Goal: Transaction & Acquisition: Purchase product/service

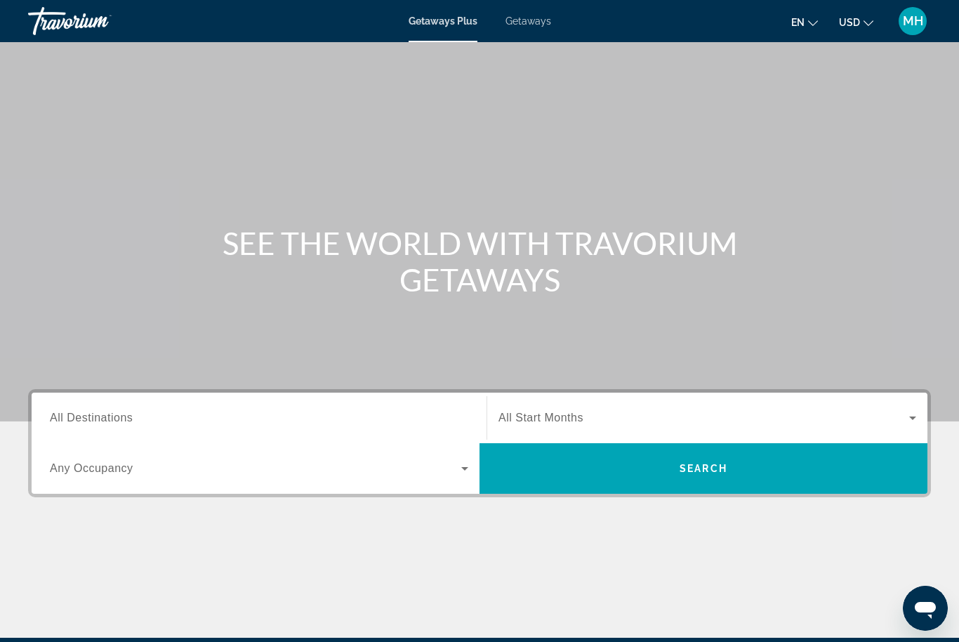
click at [171, 418] on input "Destination All Destinations" at bounding box center [259, 418] width 418 height 17
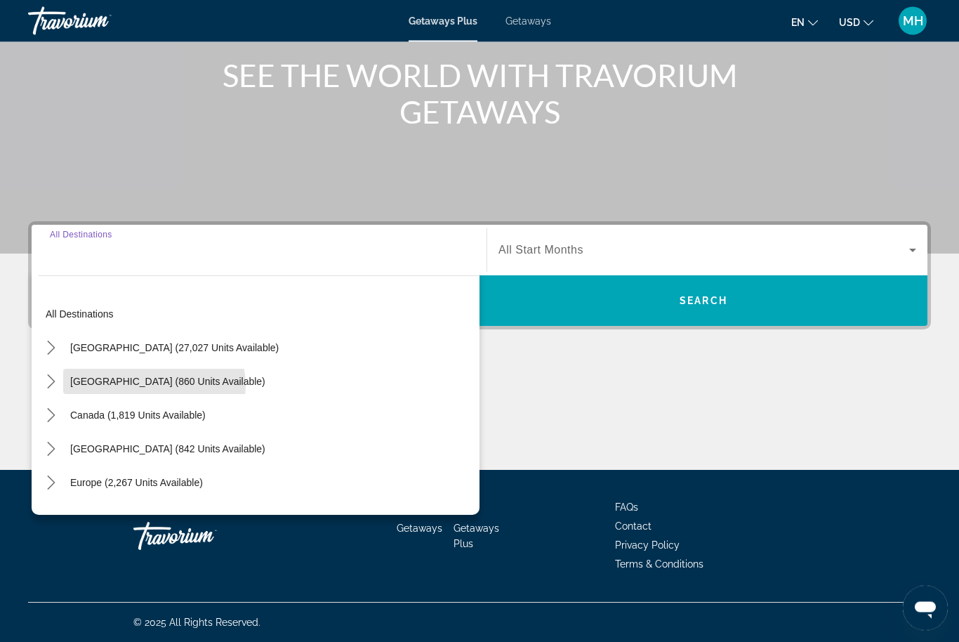
scroll to position [168, 0]
click at [154, 386] on span "Mexico (860 units available)" at bounding box center [167, 381] width 195 height 11
type input "**********"
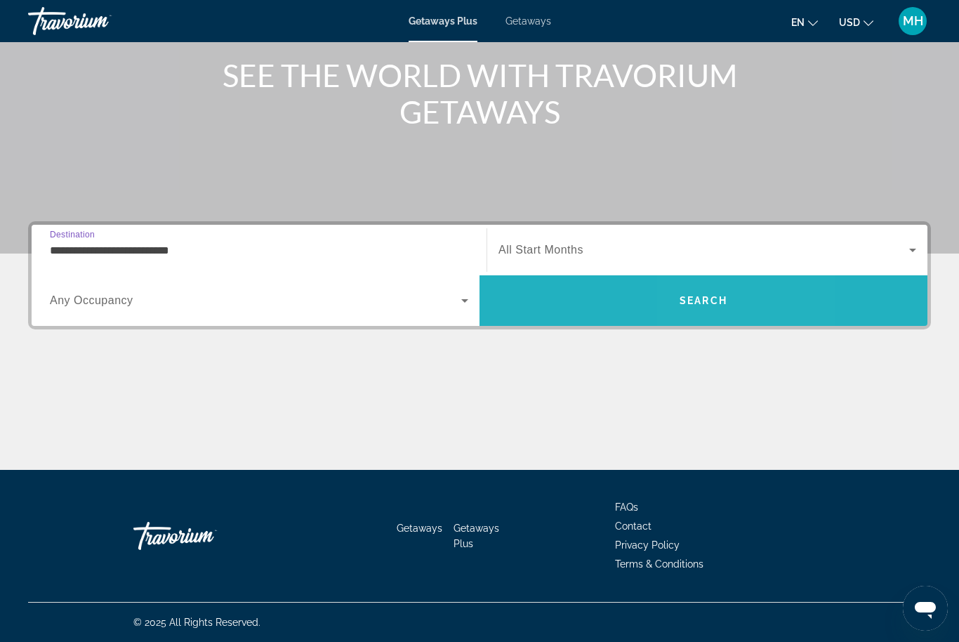
click at [721, 301] on span "Search" at bounding box center [704, 300] width 48 height 11
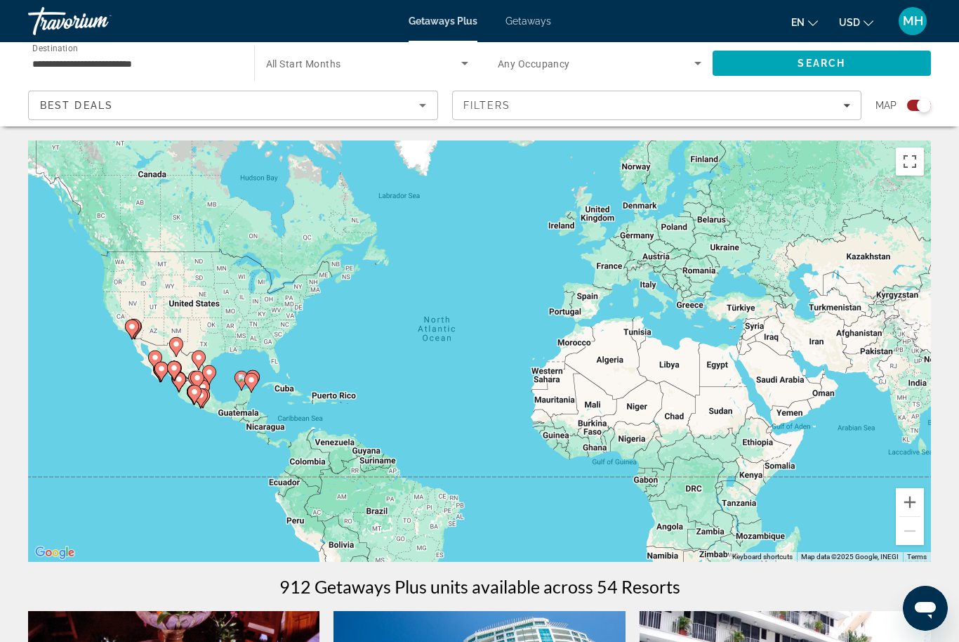
click at [244, 97] on div "Best Deals" at bounding box center [229, 105] width 379 height 17
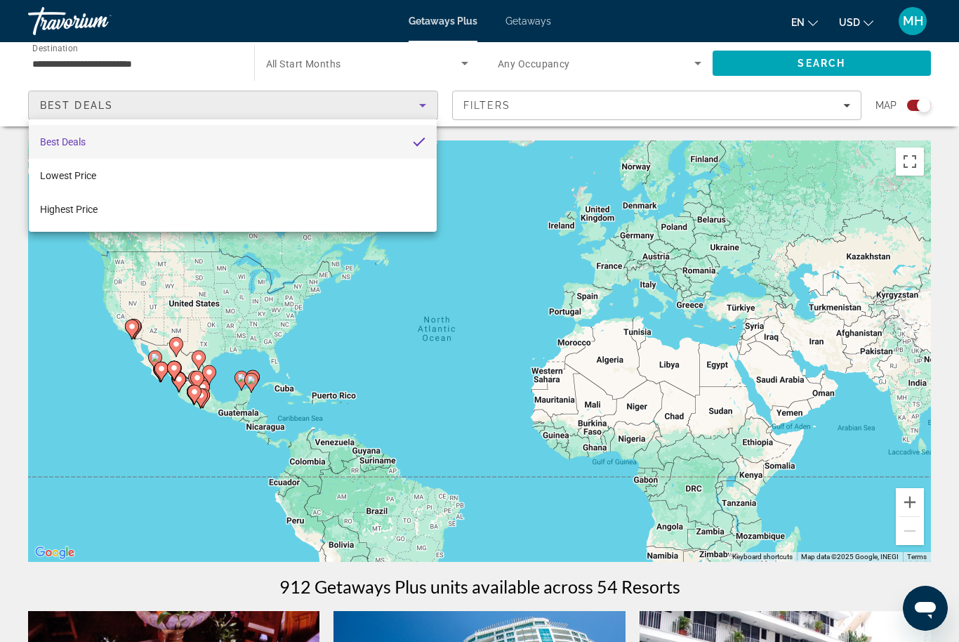
click at [807, 65] on div at bounding box center [479, 321] width 959 height 642
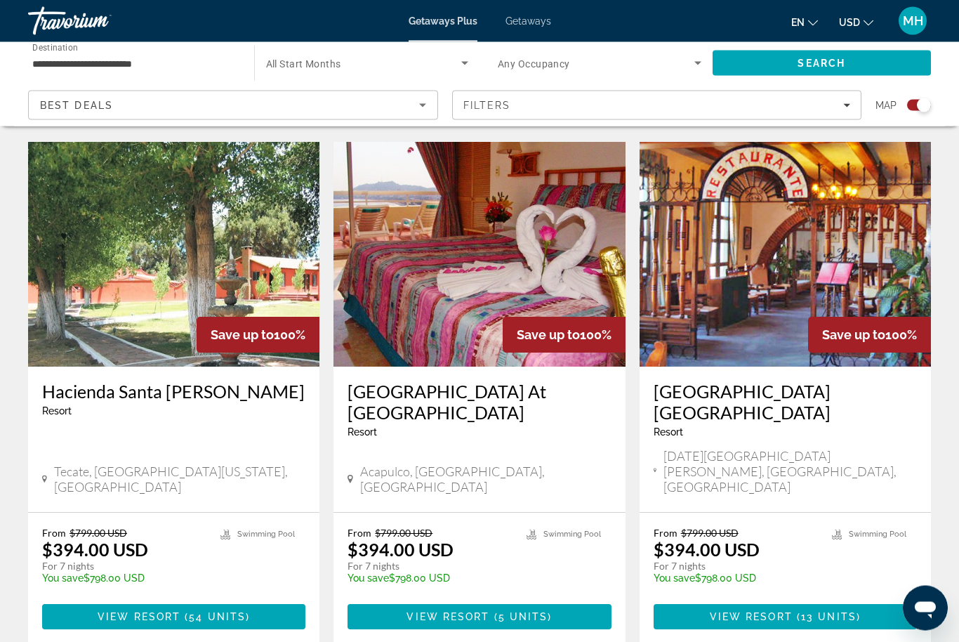
scroll to position [2086, 0]
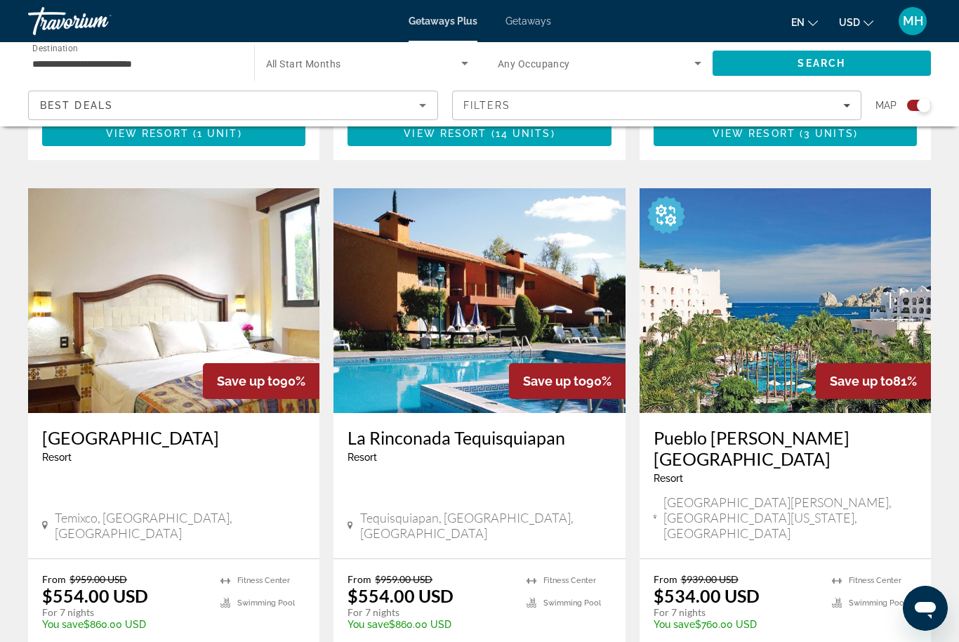
scroll to position [2061, 0]
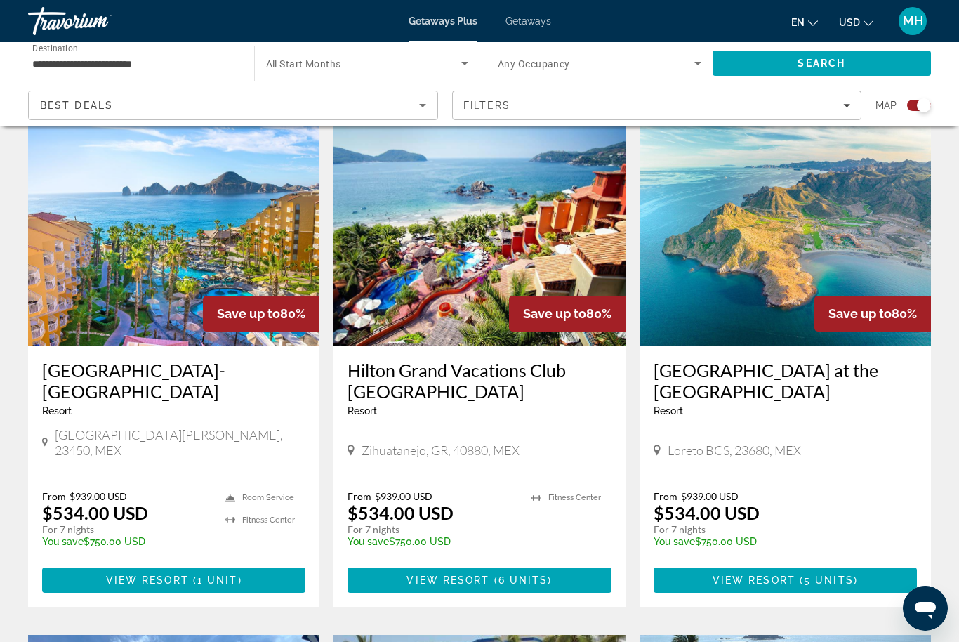
scroll to position [1502, 0]
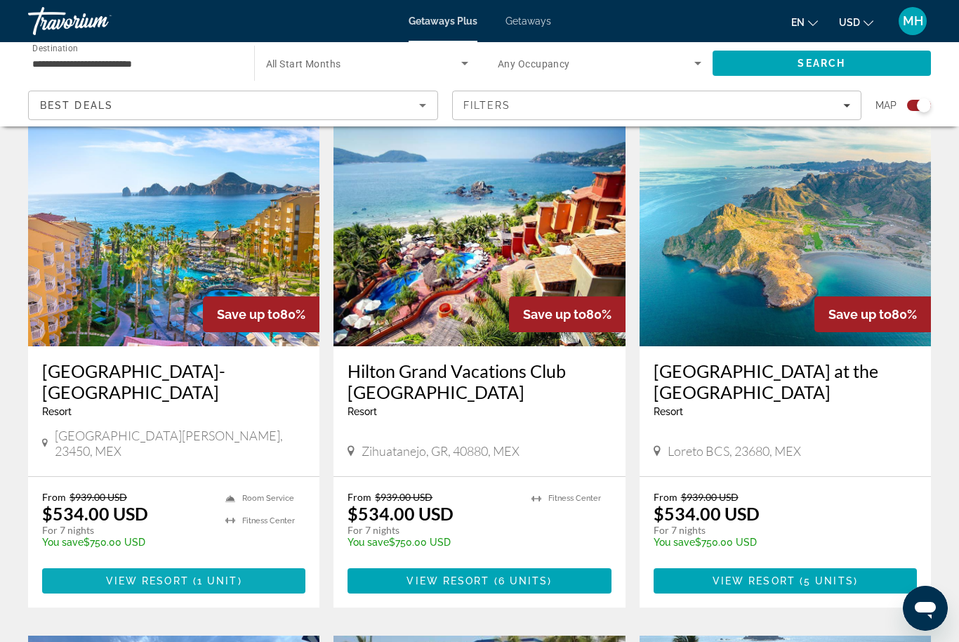
click at [194, 575] on span "( 1 unit )" at bounding box center [215, 580] width 53 height 11
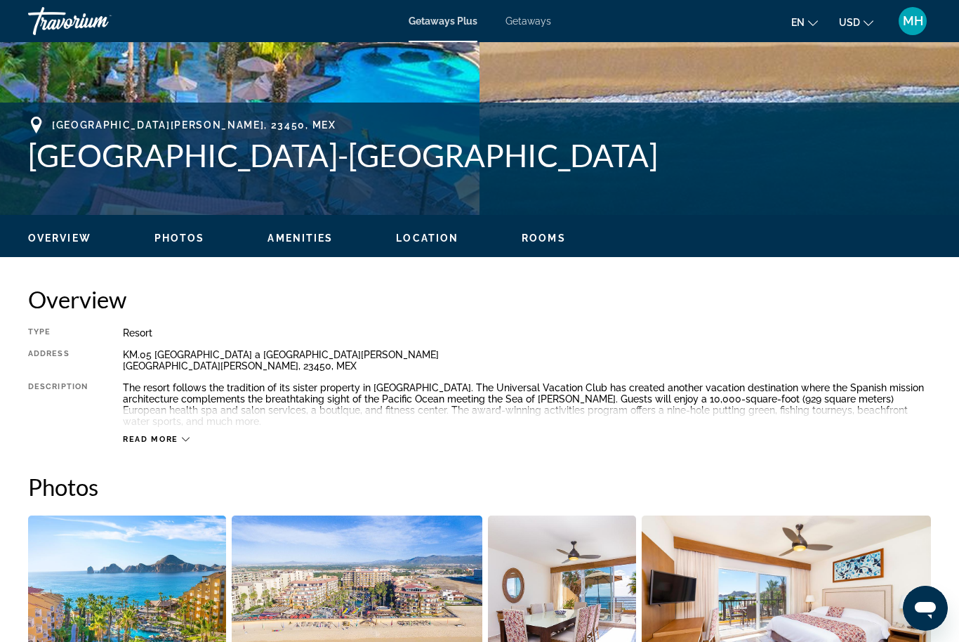
scroll to position [494, 0]
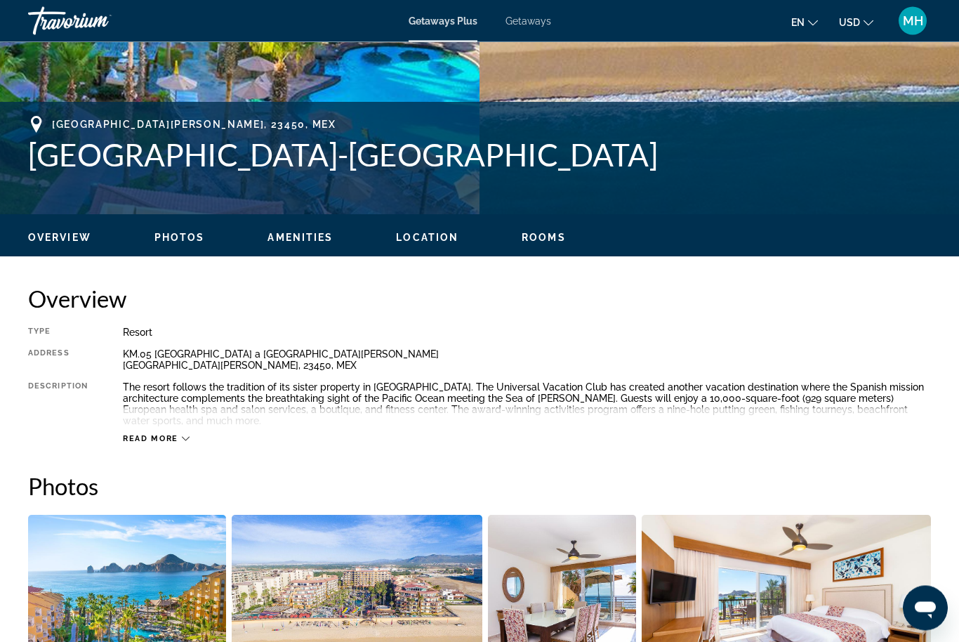
click at [173, 439] on span "Read more" at bounding box center [150, 439] width 55 height 9
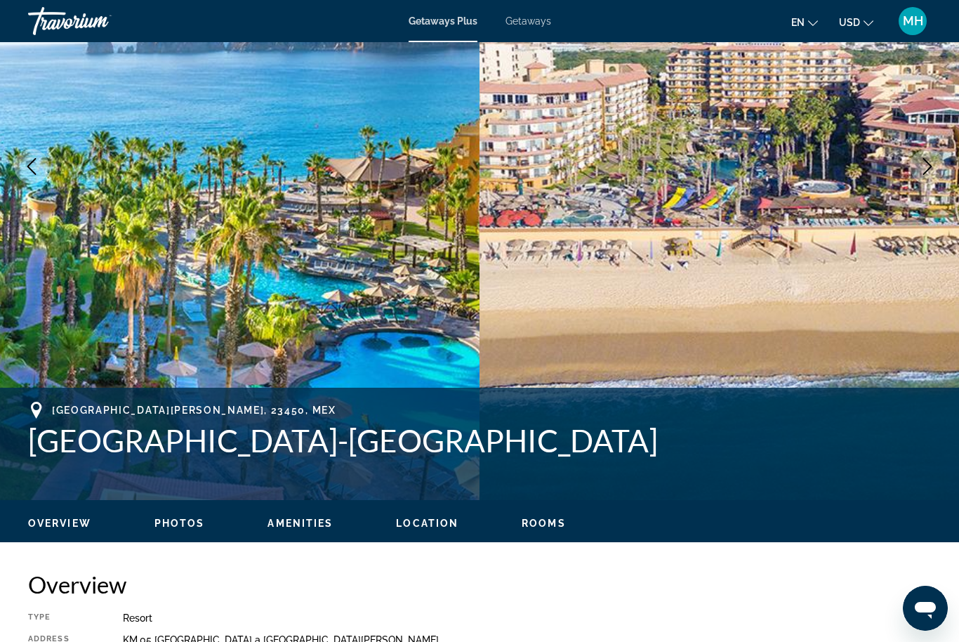
scroll to position [0, 0]
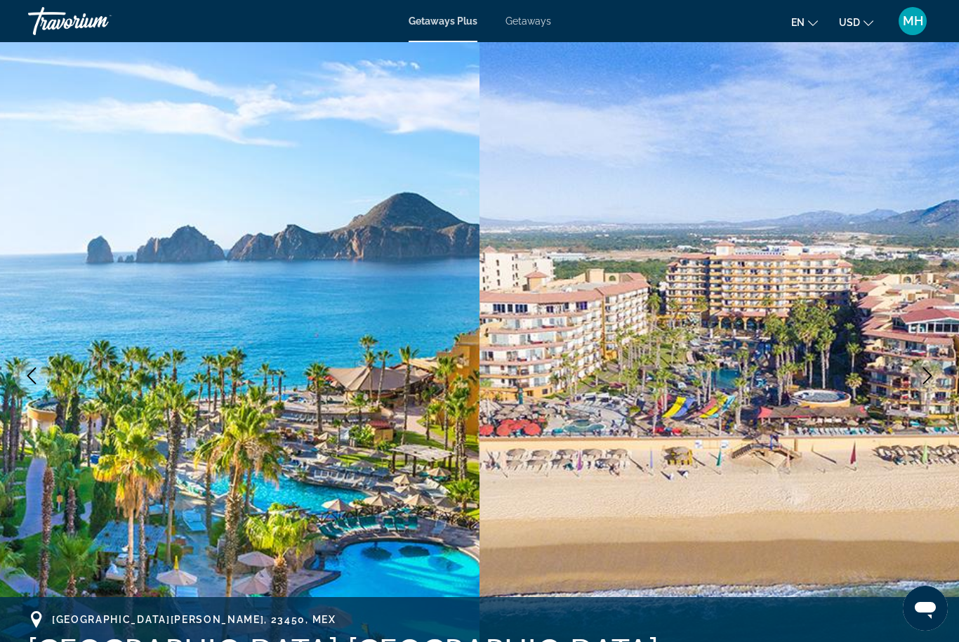
click at [519, 20] on span "Getaways" at bounding box center [528, 20] width 46 height 11
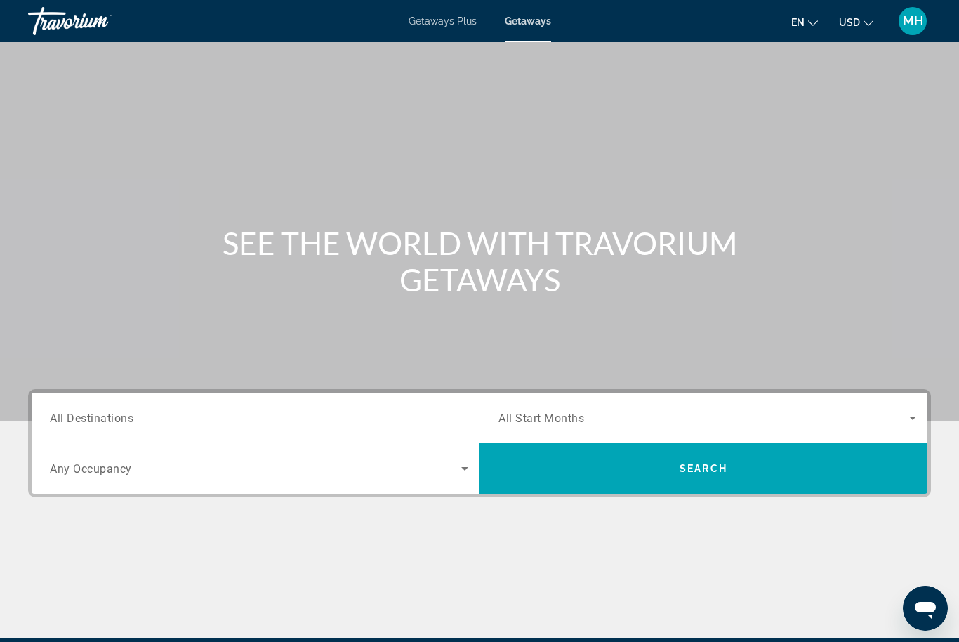
click at [106, 411] on input "Destination All Destinations" at bounding box center [259, 418] width 418 height 17
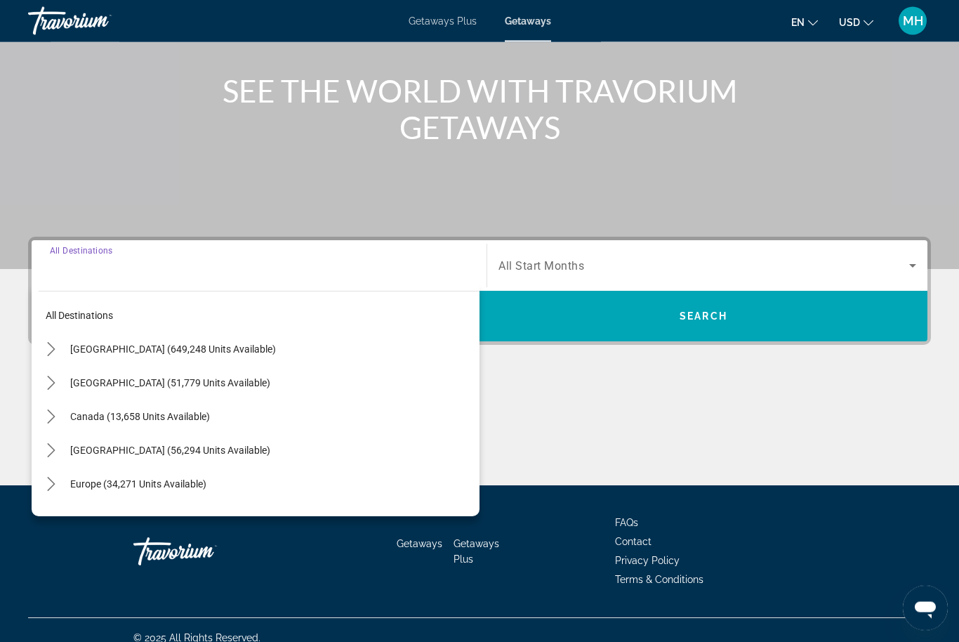
scroll to position [168, 0]
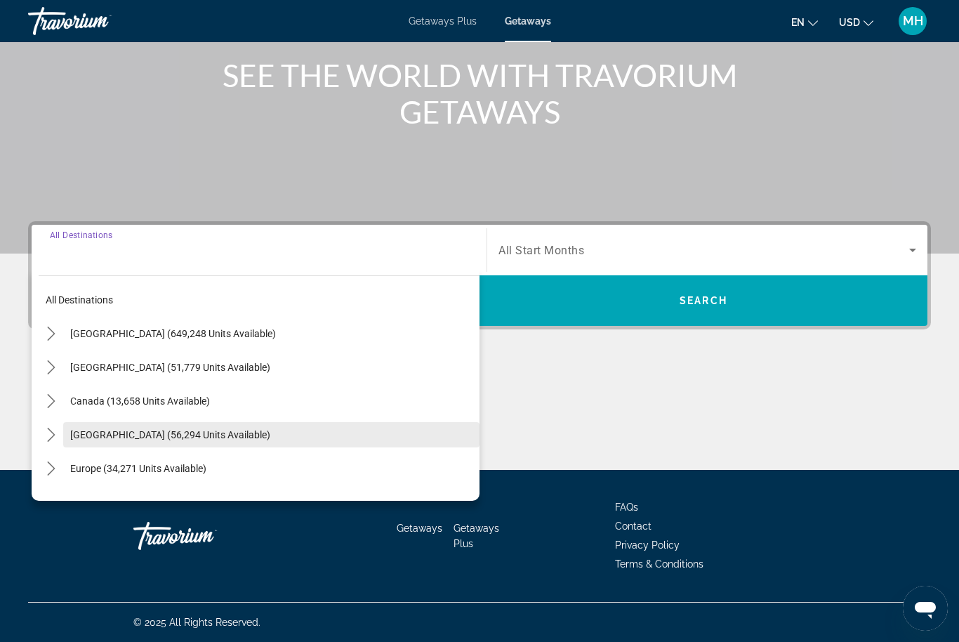
click at [192, 435] on span "Caribbean & Atlantic Islands (56,294 units available)" at bounding box center [170, 434] width 200 height 11
type input "**********"
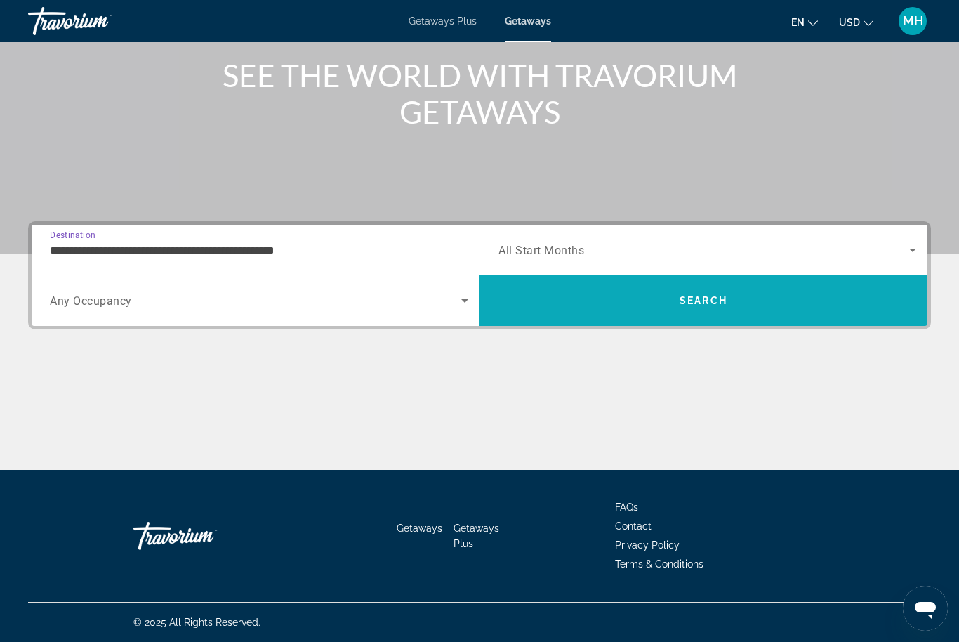
click at [715, 303] on span "Search" at bounding box center [704, 300] width 48 height 11
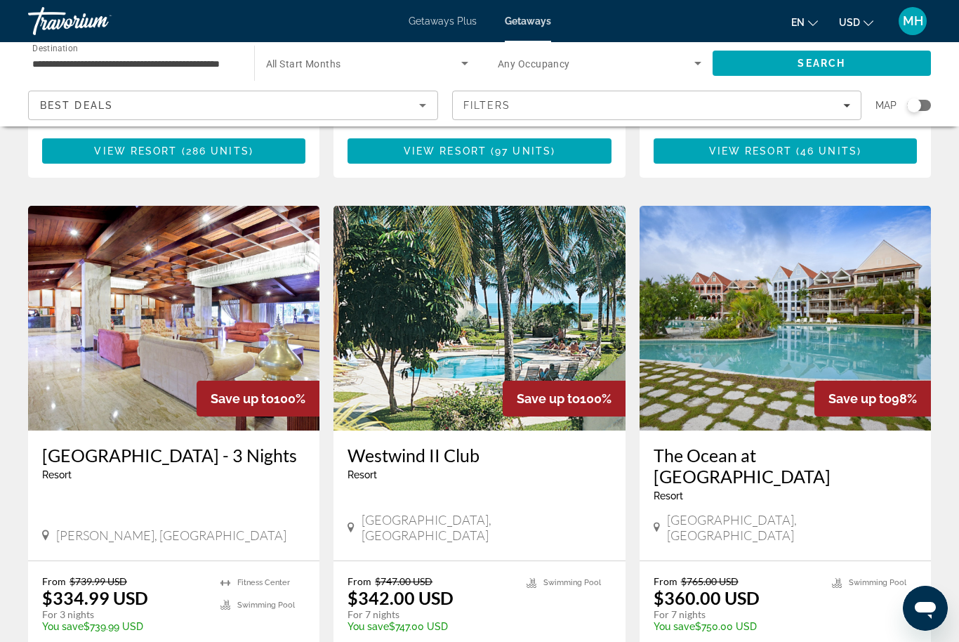
scroll to position [1511, 0]
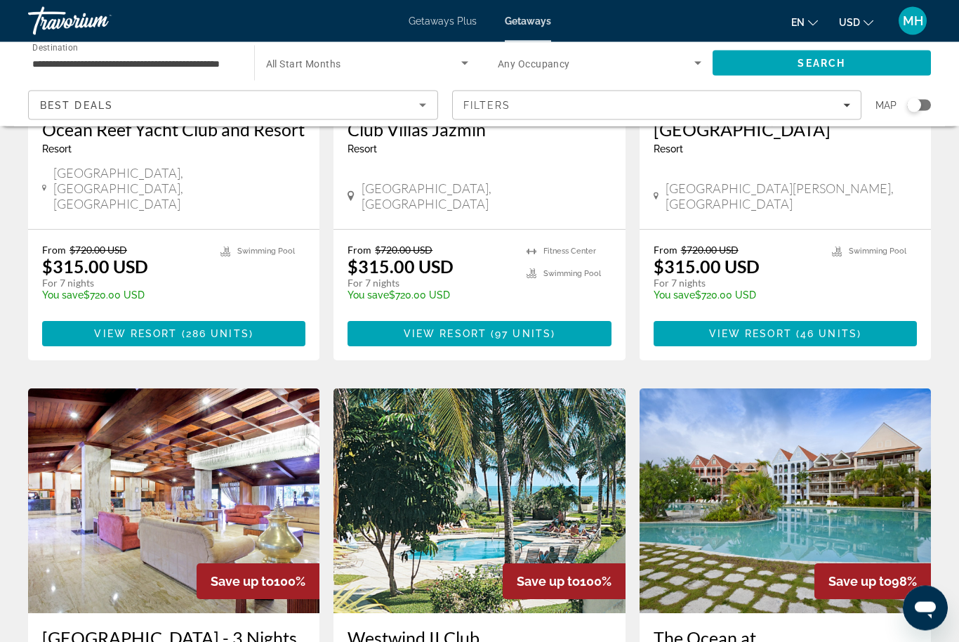
scroll to position [1331, 0]
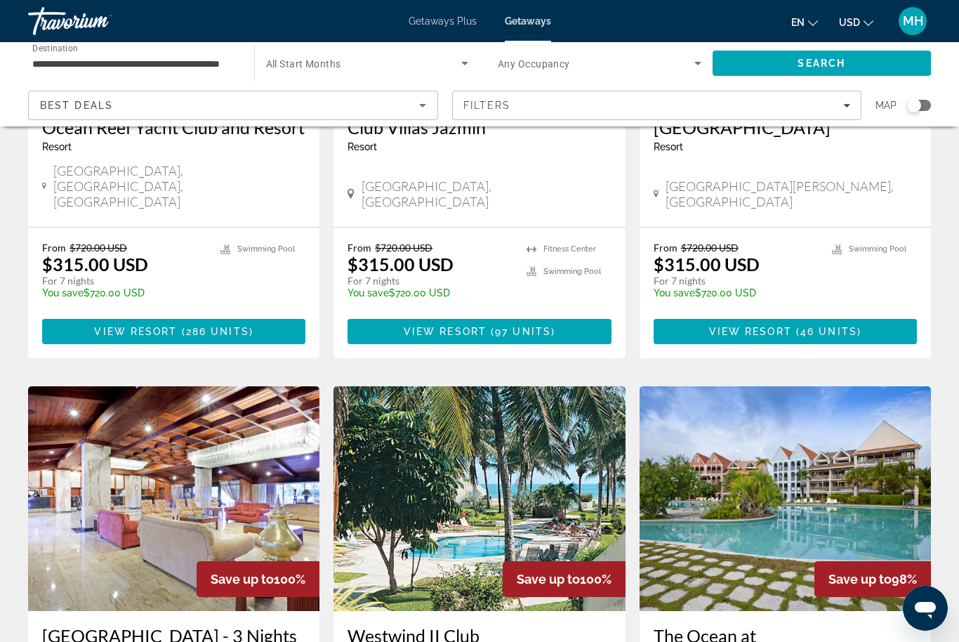
click at [852, 561] on div "Save up to 98%" at bounding box center [872, 579] width 117 height 36
click at [910, 32] on div "MH" at bounding box center [913, 21] width 28 height 28
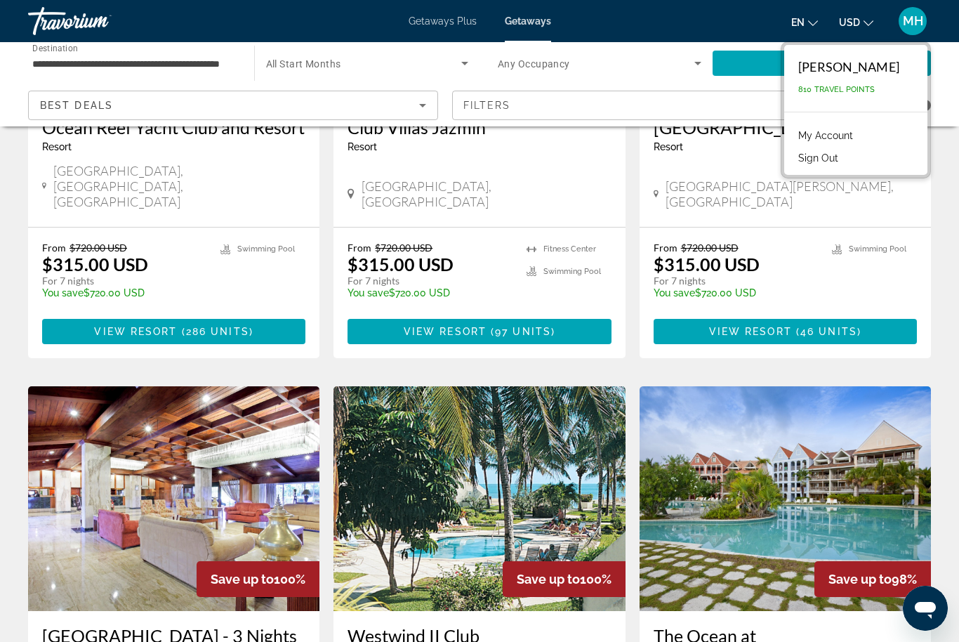
click at [845, 163] on button "Sign Out" at bounding box center [818, 158] width 54 height 18
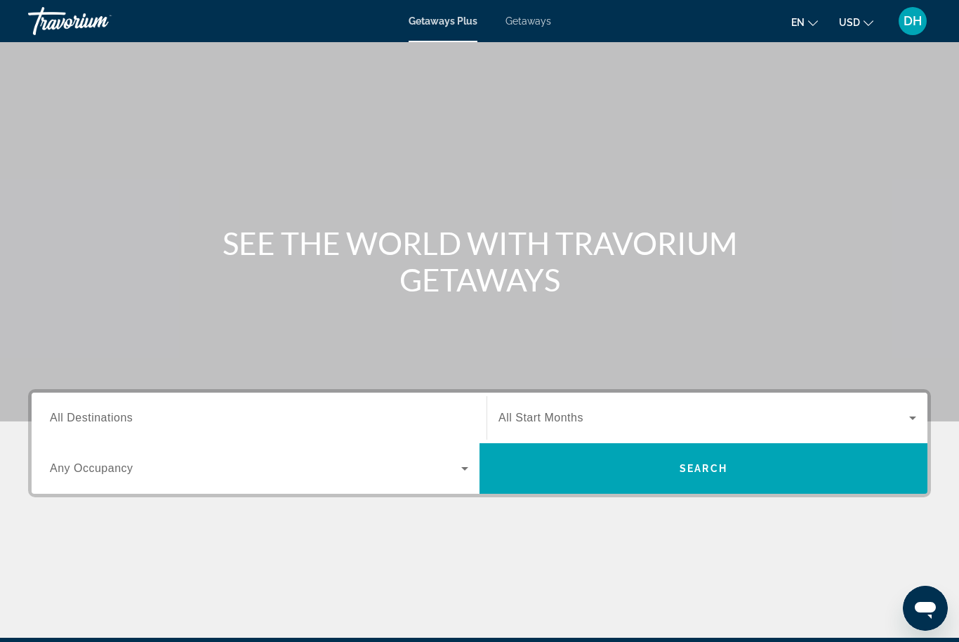
click at [115, 416] on span "All Destinations" at bounding box center [91, 417] width 83 height 12
click at [115, 416] on input "Destination All Destinations" at bounding box center [259, 418] width 418 height 17
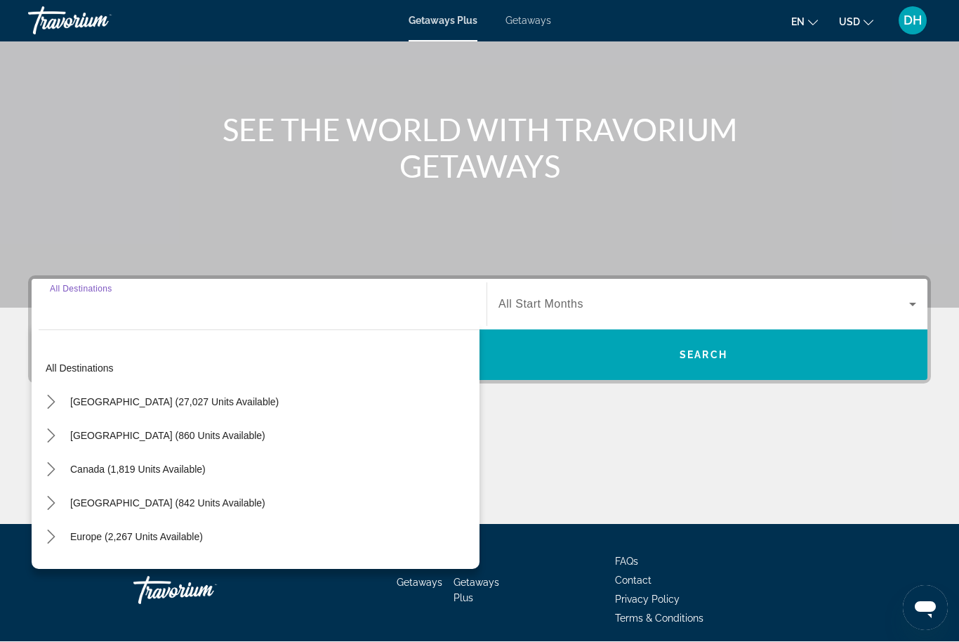
scroll to position [168, 0]
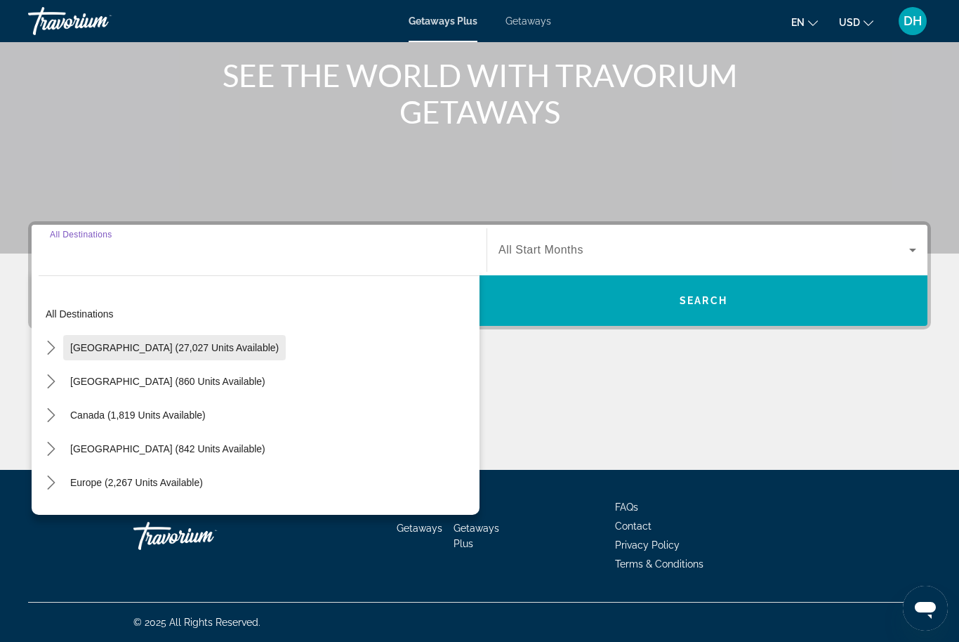
click at [181, 347] on span "United States (27,027 units available)" at bounding box center [174, 347] width 209 height 11
type input "**********"
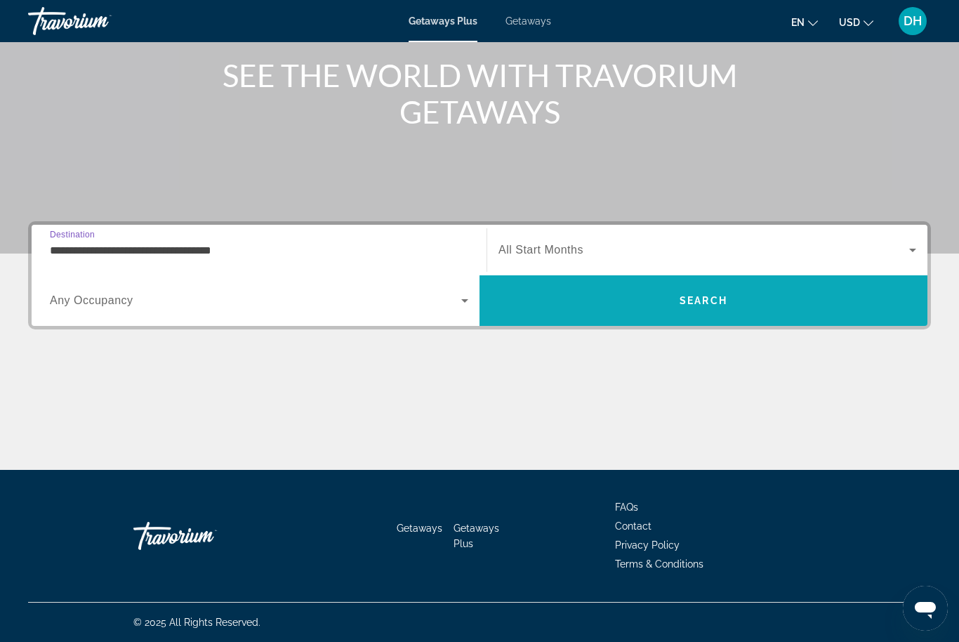
click at [722, 305] on span "Search" at bounding box center [704, 300] width 48 height 11
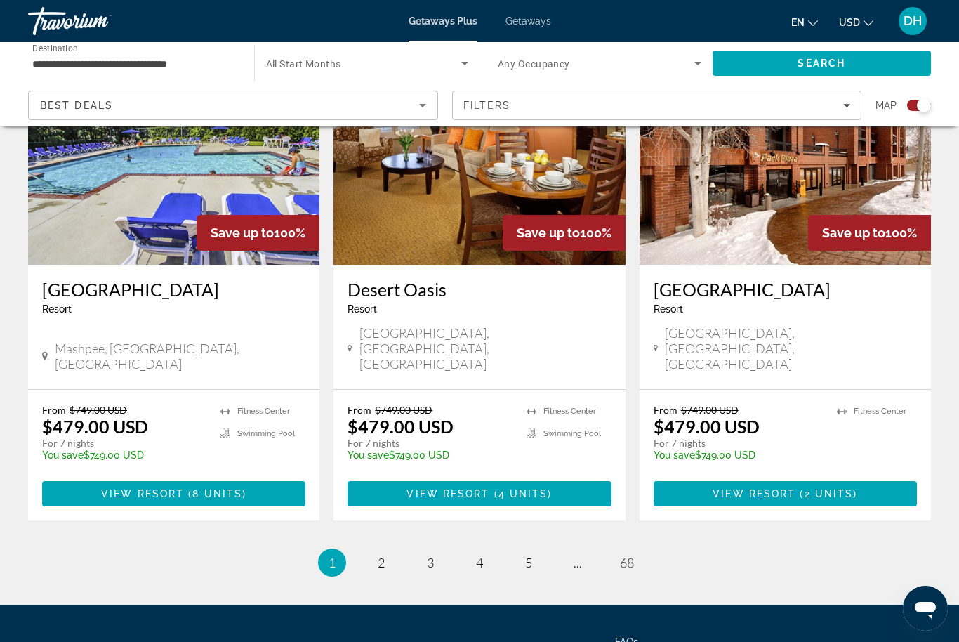
scroll to position [2141, 0]
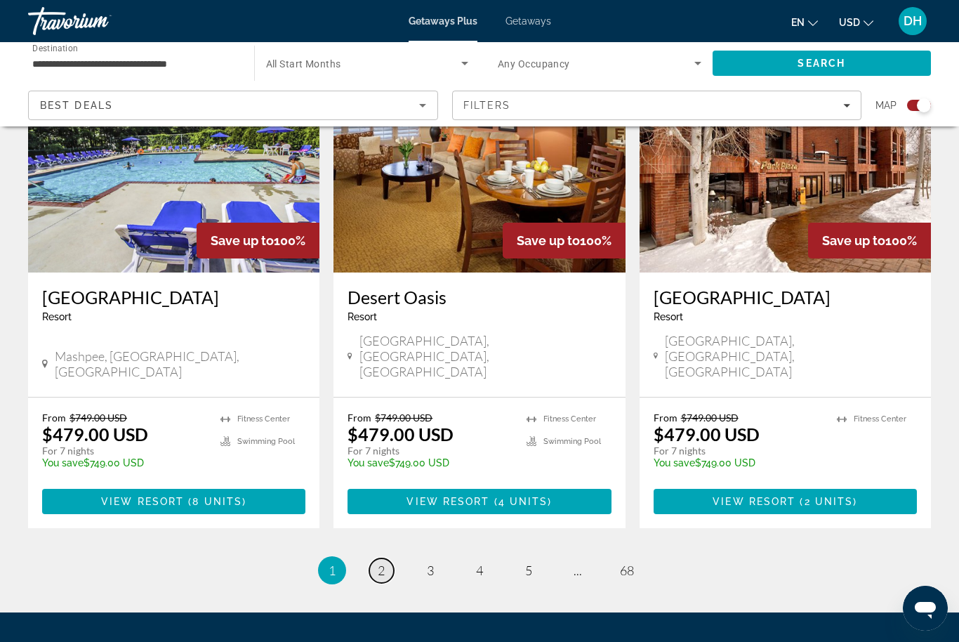
click at [385, 558] on link "page 2" at bounding box center [381, 570] width 25 height 25
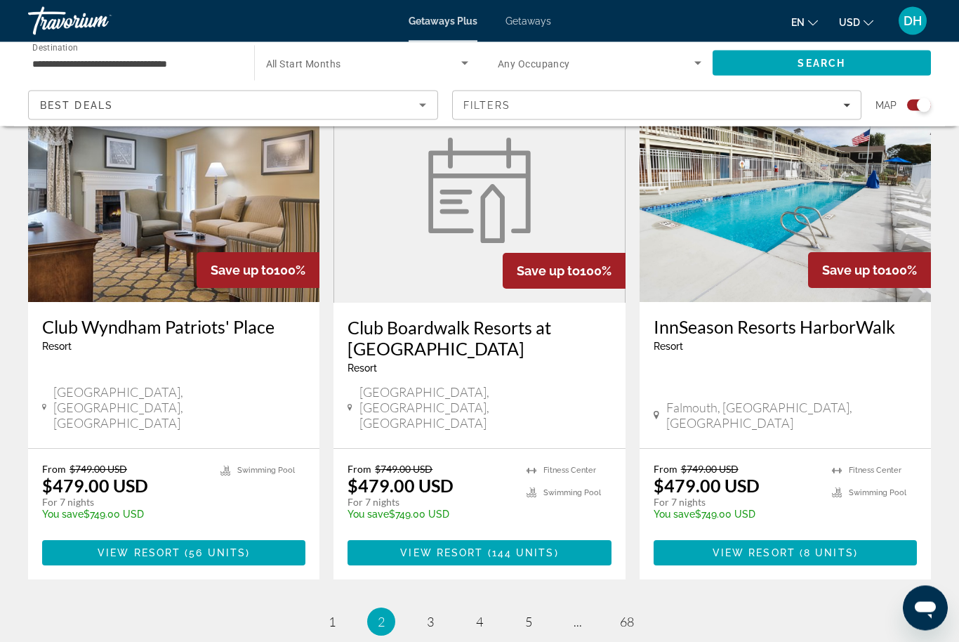
scroll to position [2125, 0]
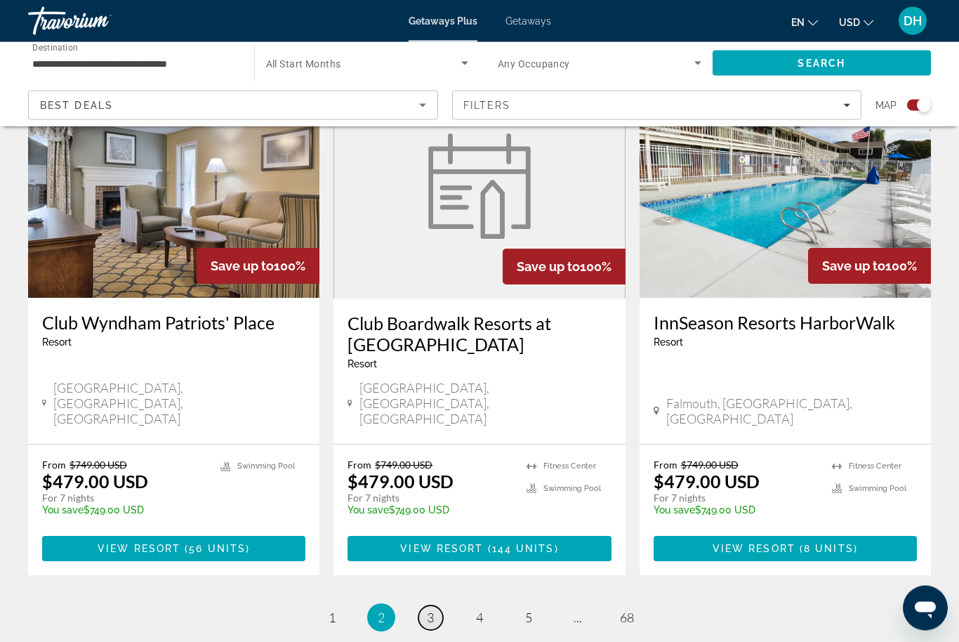
click at [435, 606] on link "page 3" at bounding box center [430, 618] width 25 height 25
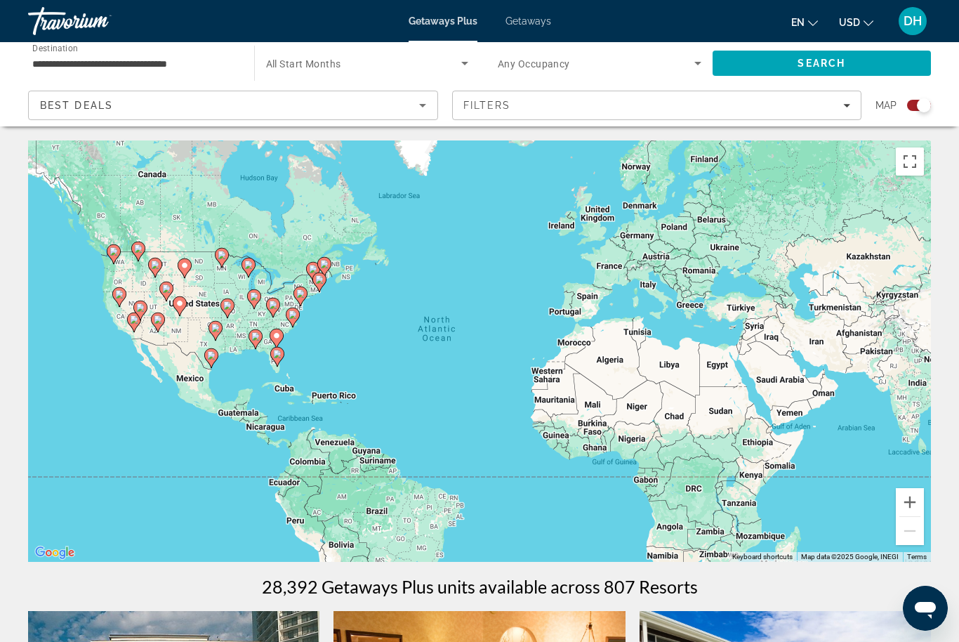
click at [221, 104] on div "Best Deals" at bounding box center [229, 105] width 379 height 17
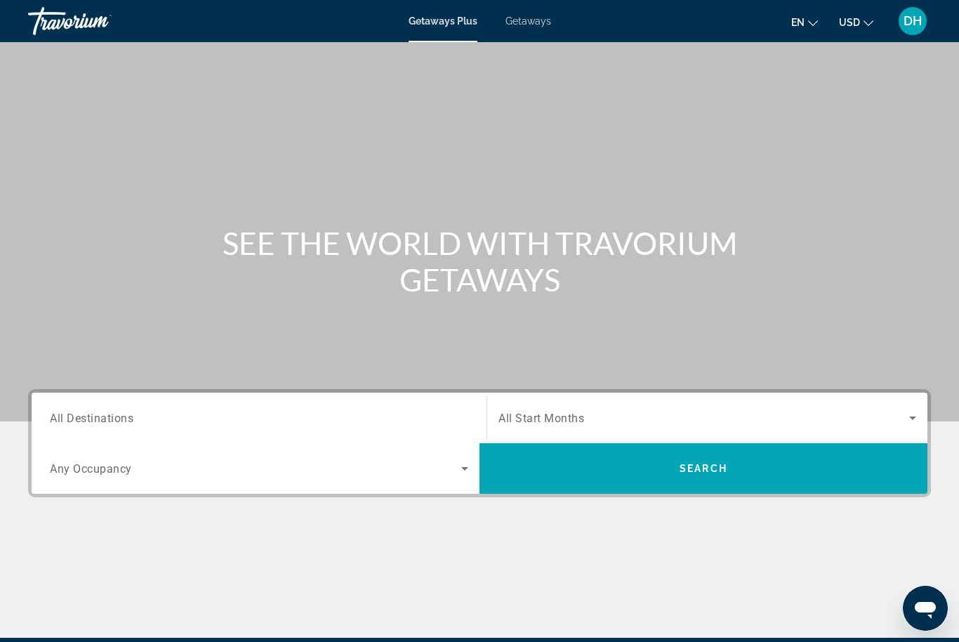
click at [114, 417] on span "All Destinations" at bounding box center [92, 417] width 84 height 13
click at [114, 417] on input "Destination All Destinations" at bounding box center [259, 418] width 418 height 17
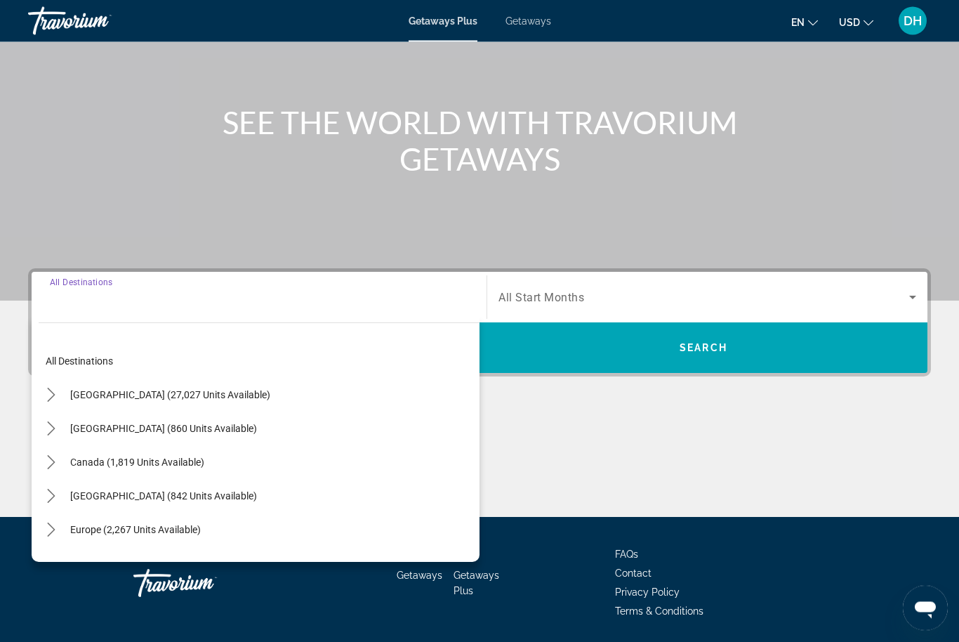
scroll to position [168, 0]
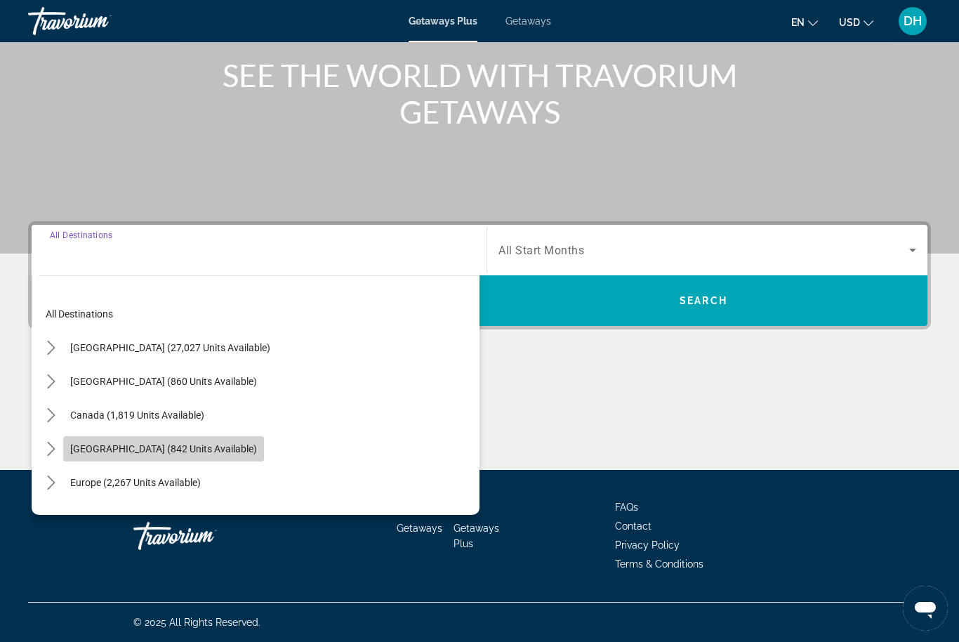
click at [186, 446] on span "Caribbean & Atlantic Islands (842 units available)" at bounding box center [163, 448] width 187 height 11
type input "**********"
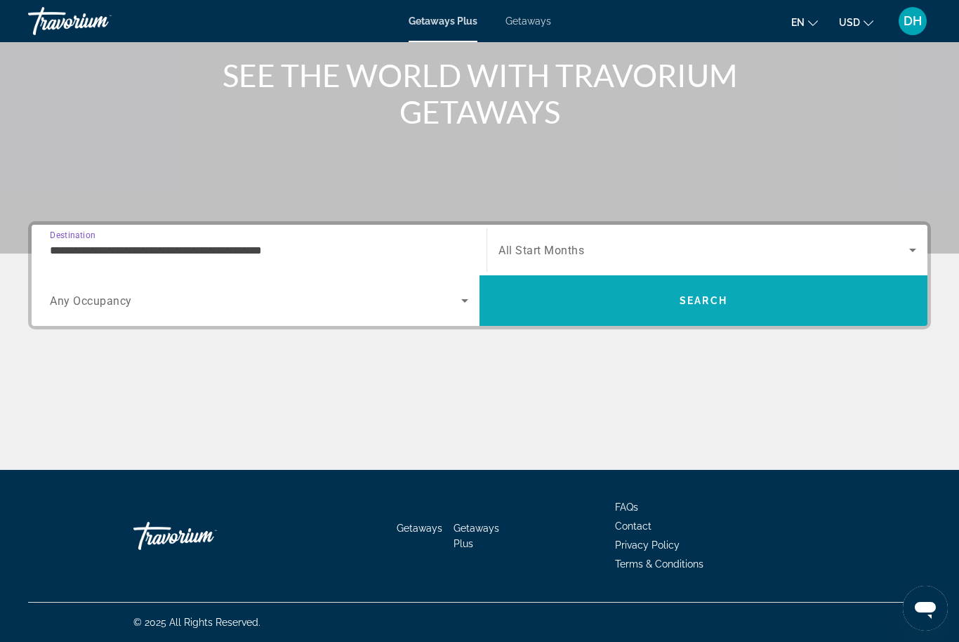
click at [682, 300] on span "Search" at bounding box center [704, 300] width 48 height 11
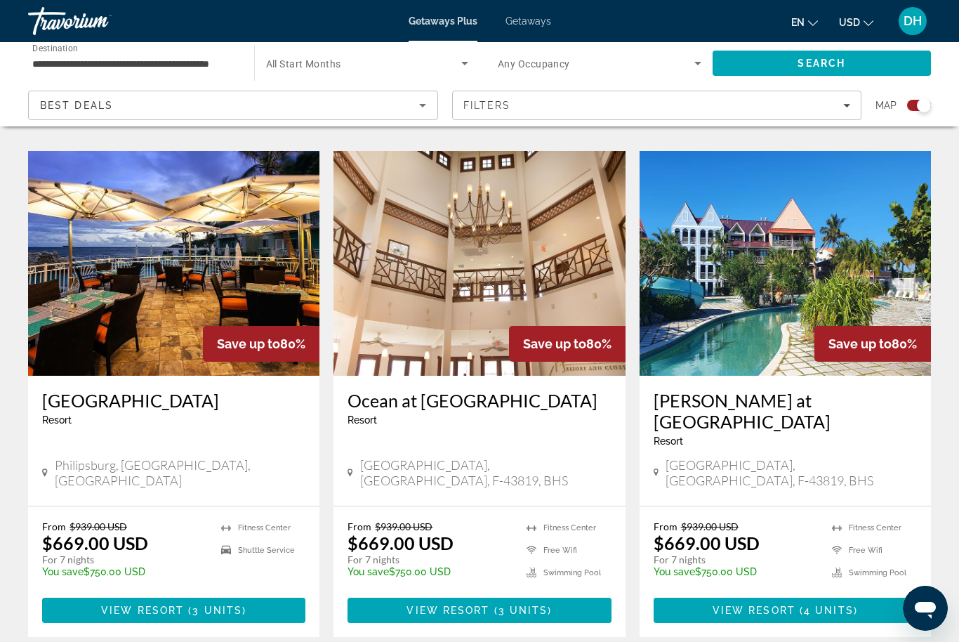
scroll to position [1473, 0]
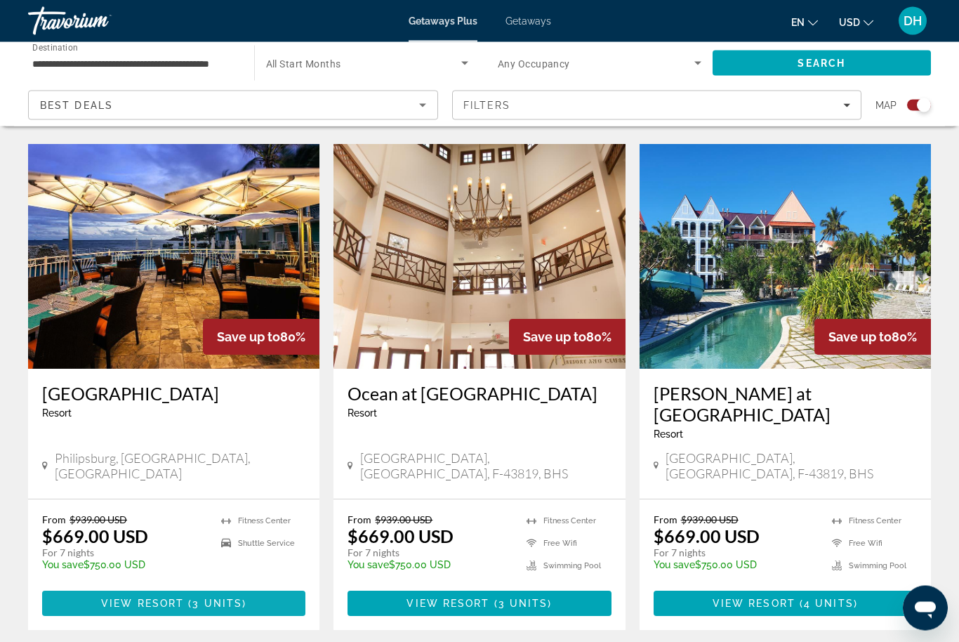
click at [206, 587] on span "Main content" at bounding box center [173, 604] width 263 height 34
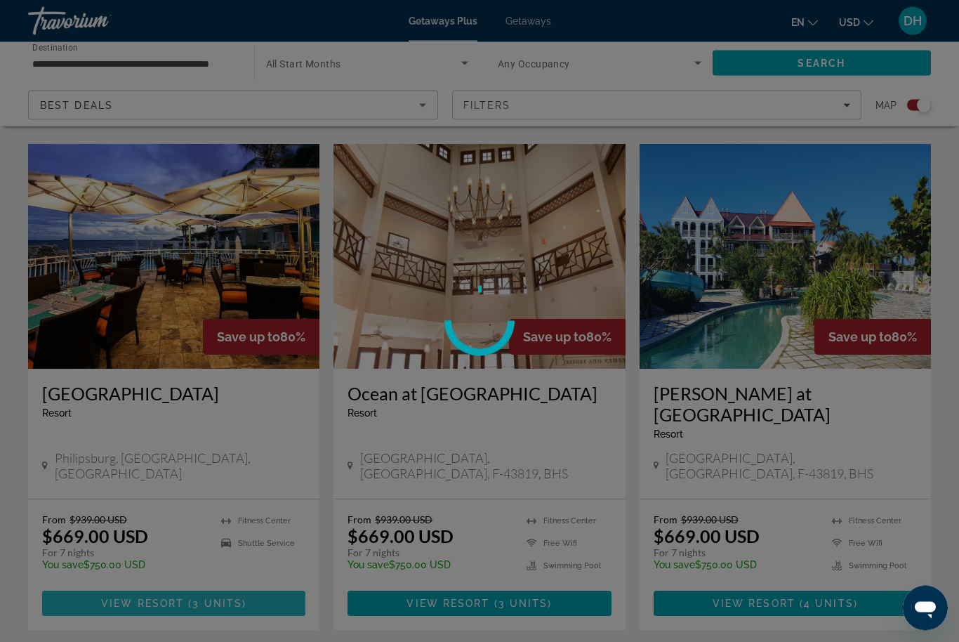
scroll to position [1474, 0]
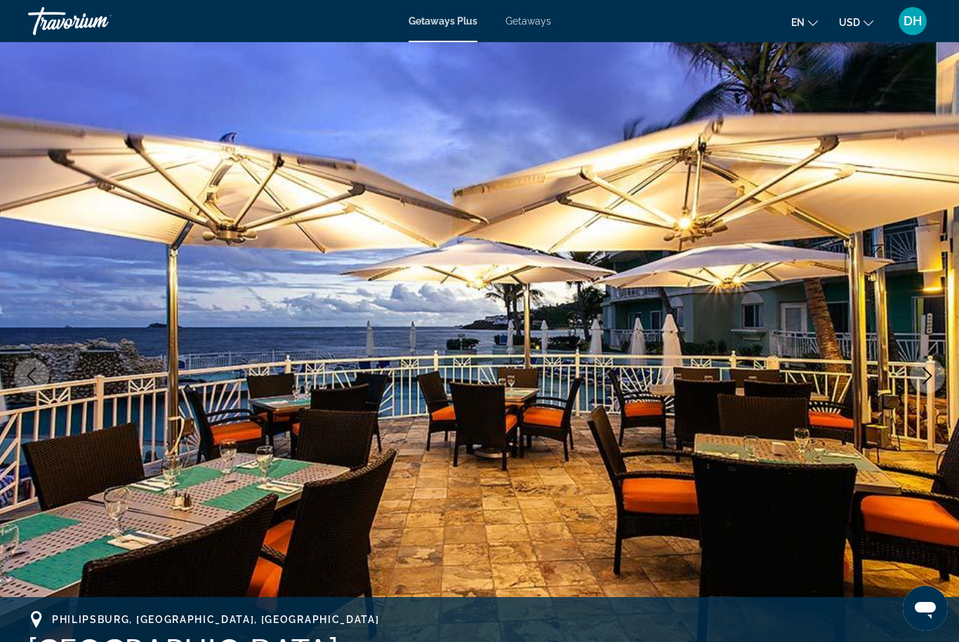
click at [526, 19] on span "Getaways" at bounding box center [528, 20] width 46 height 11
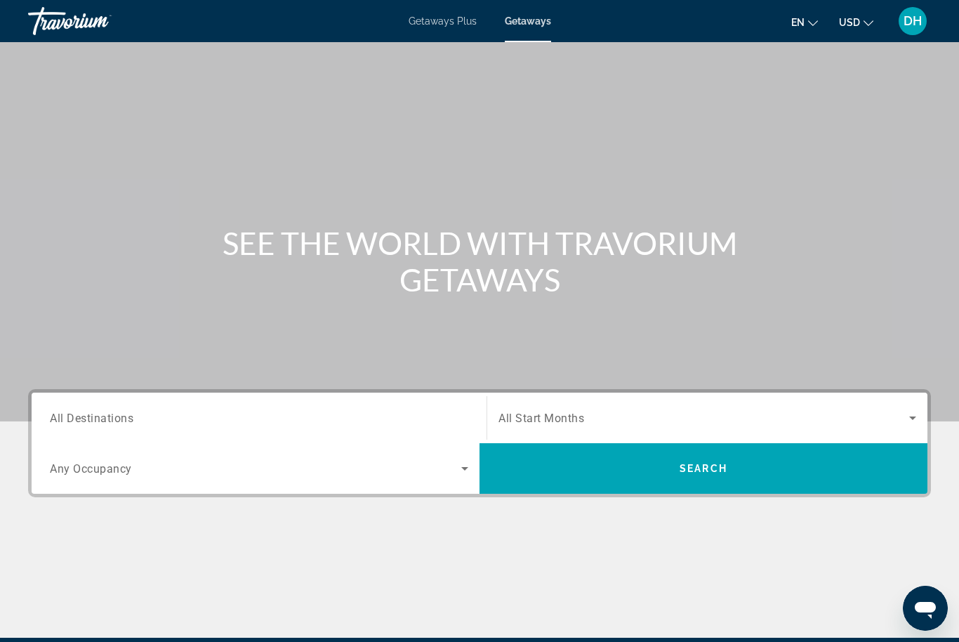
click at [114, 411] on input "Destination All Destinations" at bounding box center [259, 418] width 418 height 17
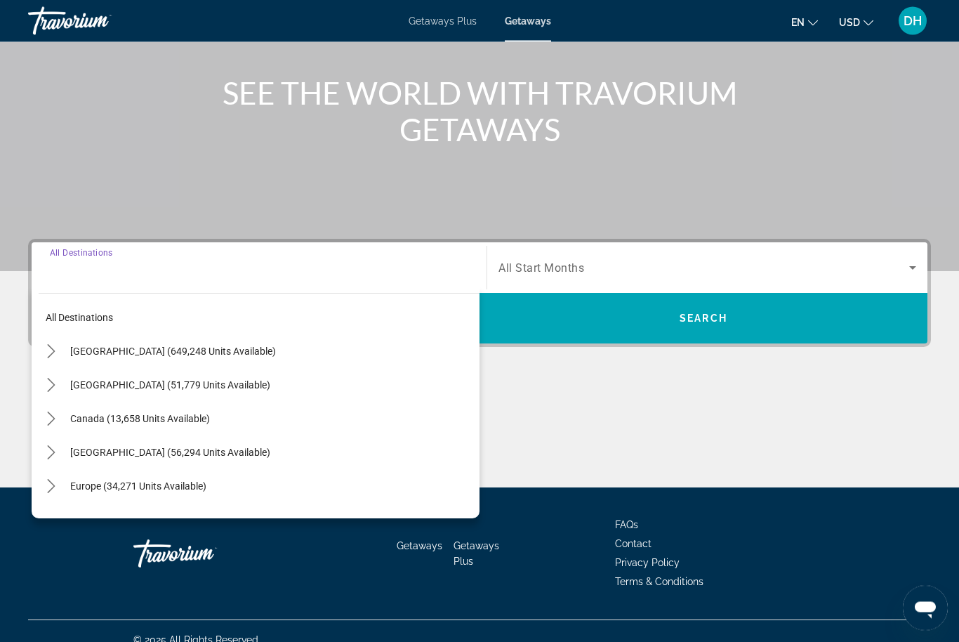
scroll to position [167, 0]
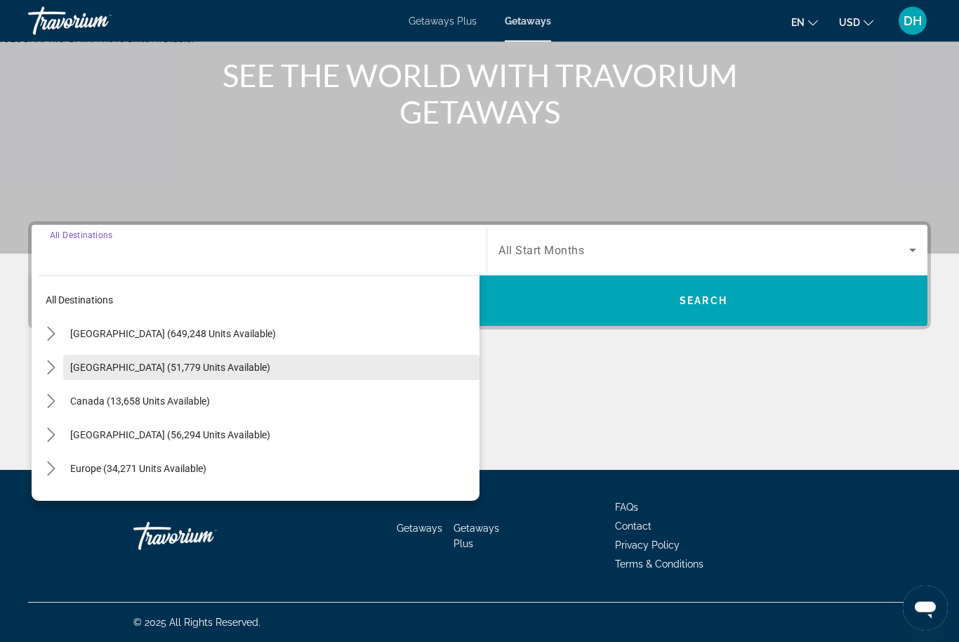
click at [175, 367] on span "Mexico (51,779 units available)" at bounding box center [170, 367] width 200 height 11
type input "**********"
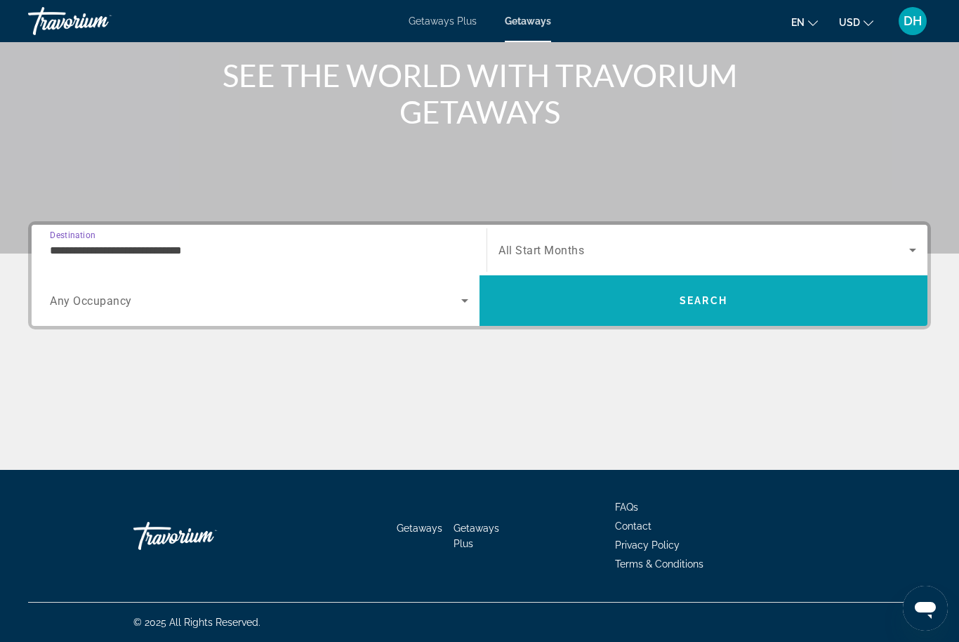
click at [691, 312] on span "Search" at bounding box center [703, 301] width 448 height 34
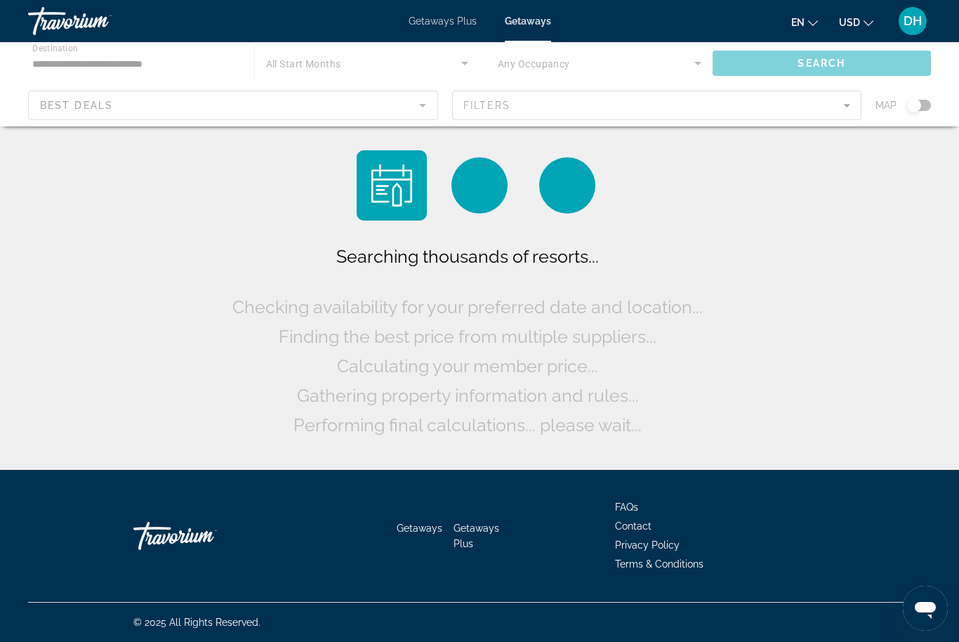
scroll to position [46, 0]
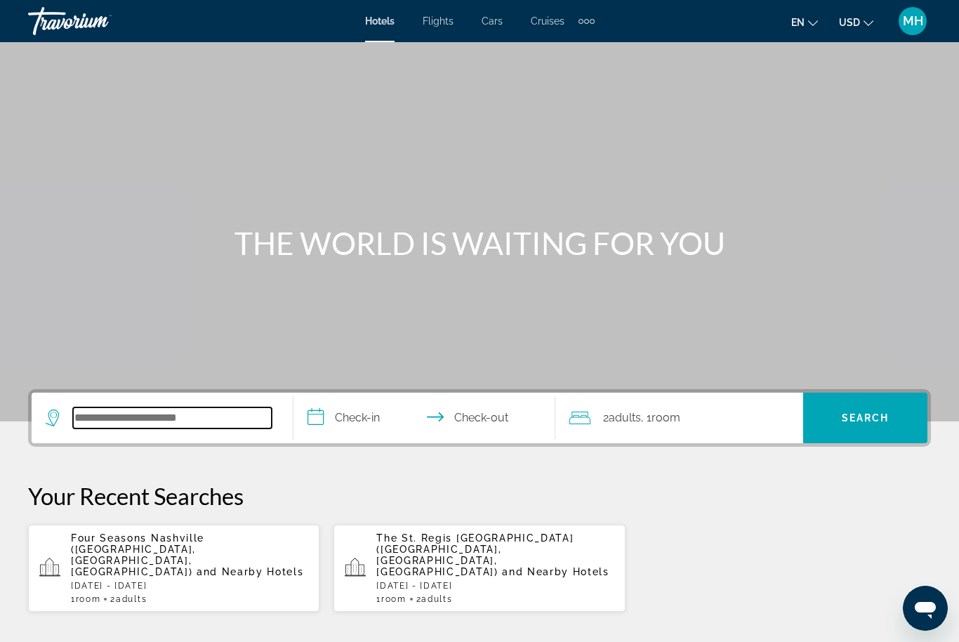
click at [129, 409] on input "Search hotel destination" at bounding box center [172, 417] width 199 height 21
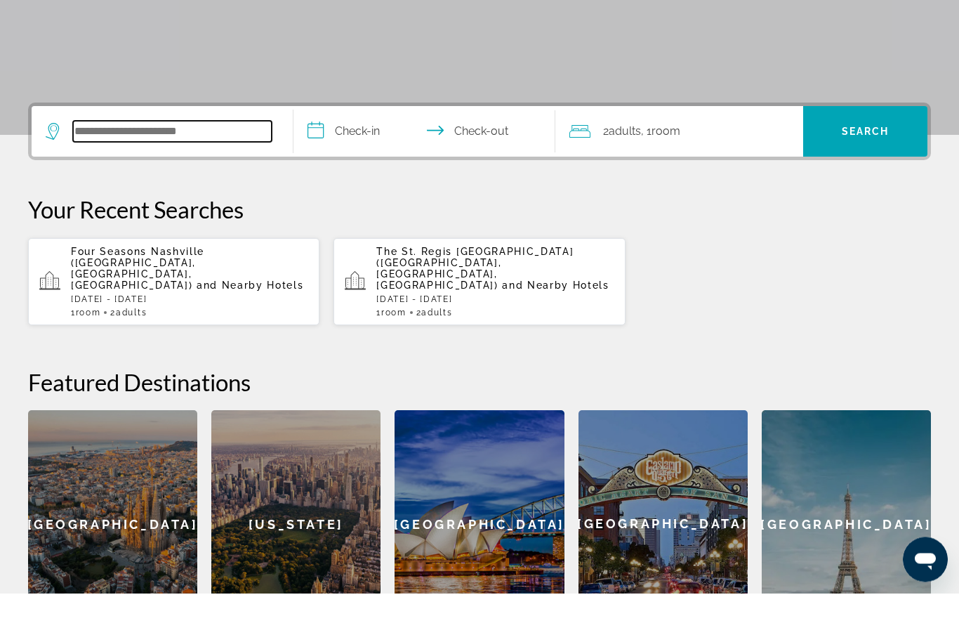
scroll to position [294, 0]
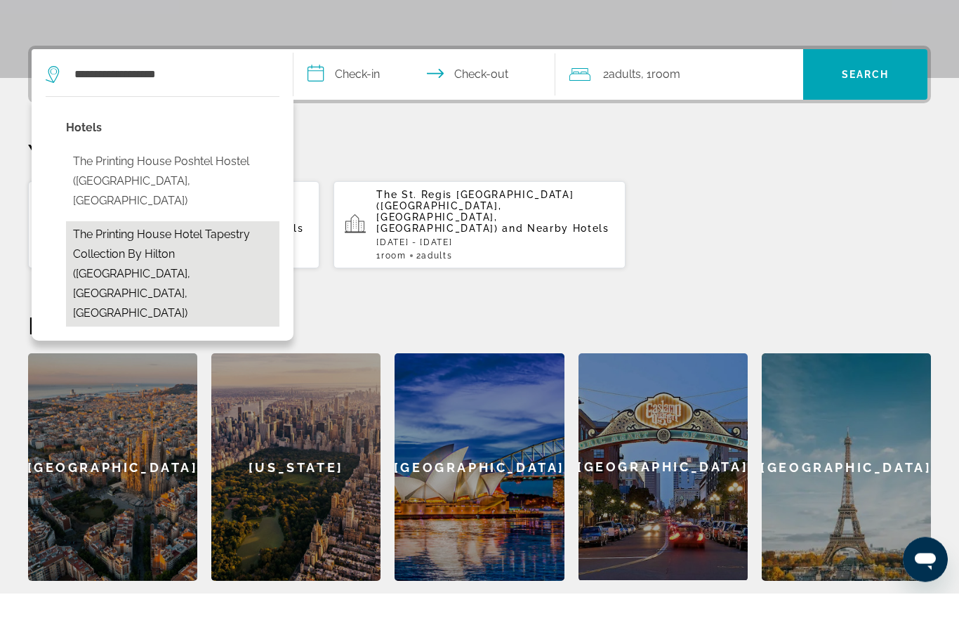
click at [198, 270] on button "The Printing House Hotel Tapestry Collection by Hilton ([GEOGRAPHIC_DATA], [GEO…" at bounding box center [172, 322] width 213 height 105
type input "**********"
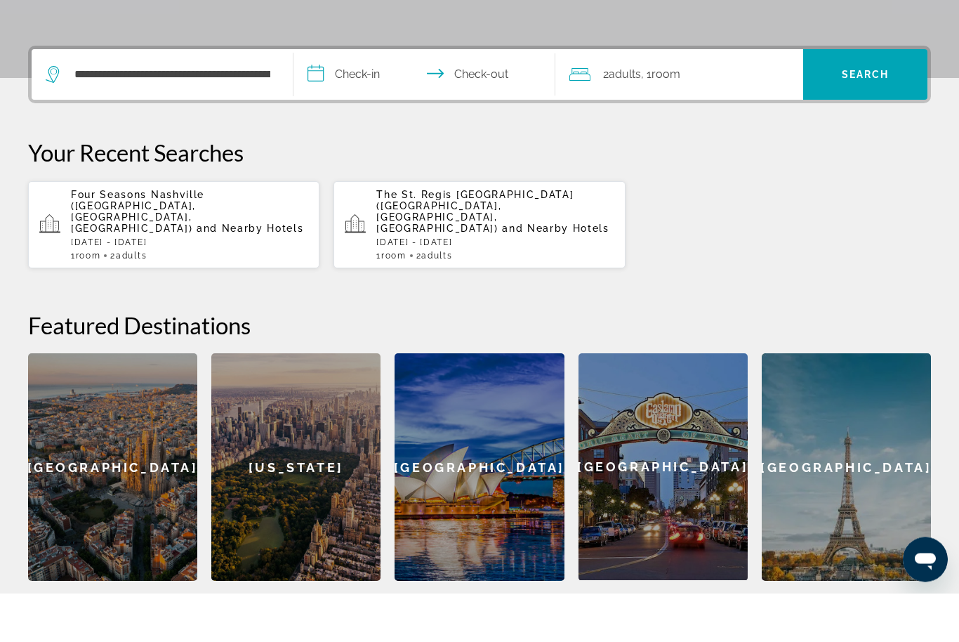
click at [359, 98] on input "**********" at bounding box center [426, 125] width 267 height 55
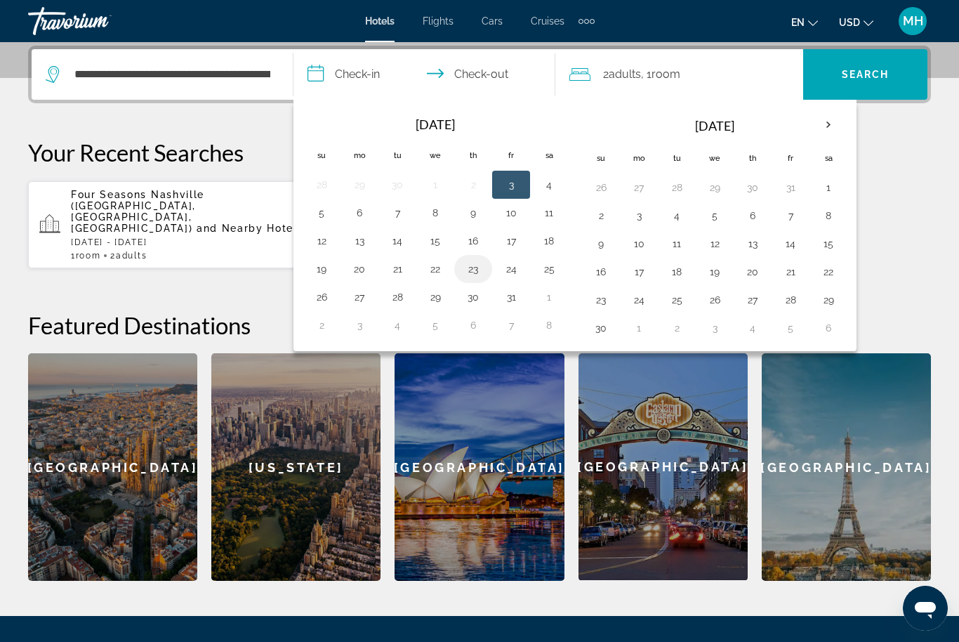
click at [470, 266] on button "23" at bounding box center [473, 269] width 22 height 20
click at [362, 298] on button "27" at bounding box center [359, 297] width 22 height 20
type input "**********"
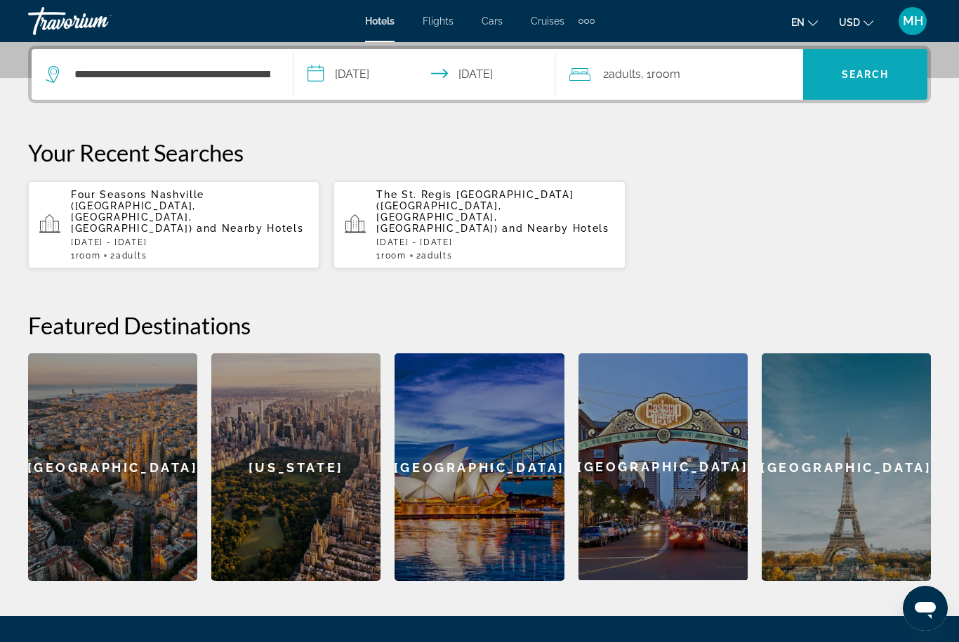
click at [873, 77] on span "Search" at bounding box center [866, 74] width 48 height 11
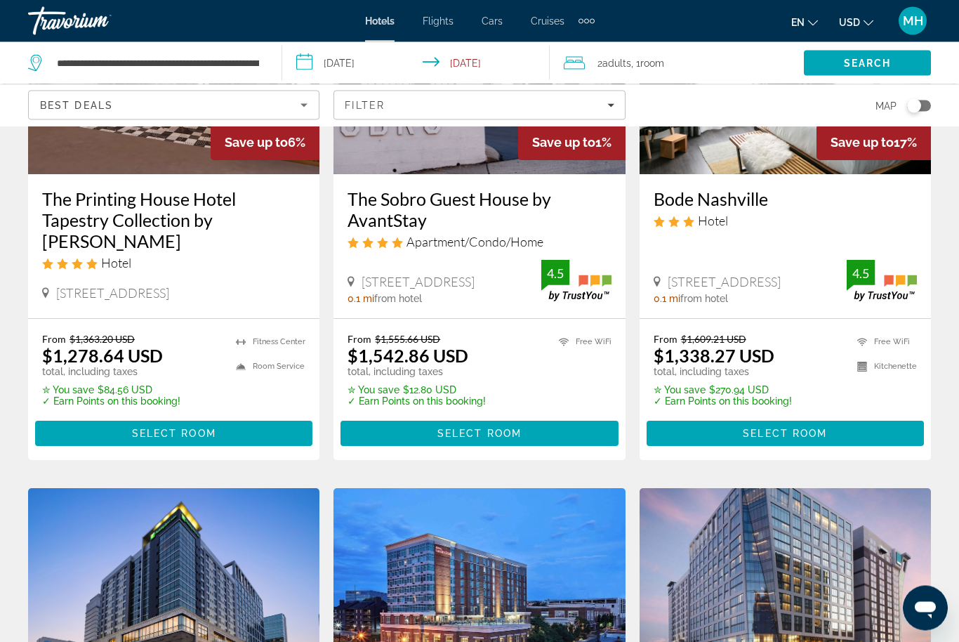
scroll to position [227, 0]
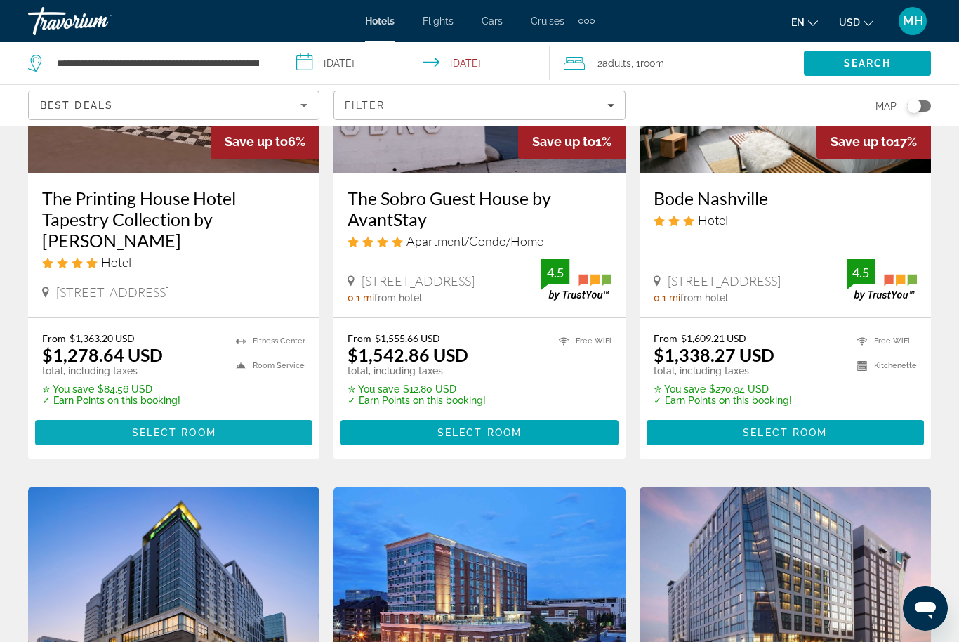
click at [190, 430] on span "Select Room" at bounding box center [174, 432] width 84 height 11
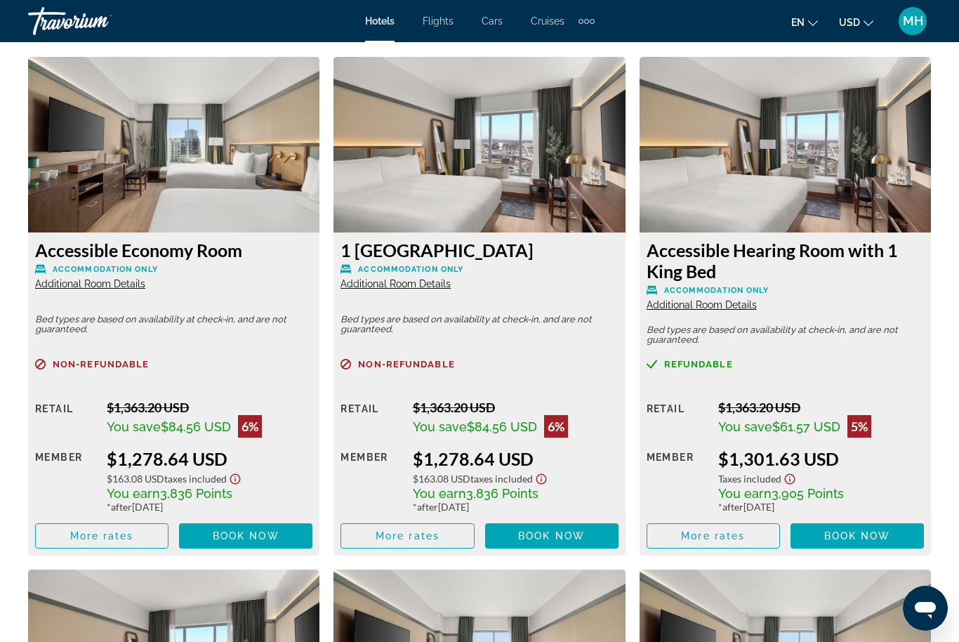
scroll to position [2176, 0]
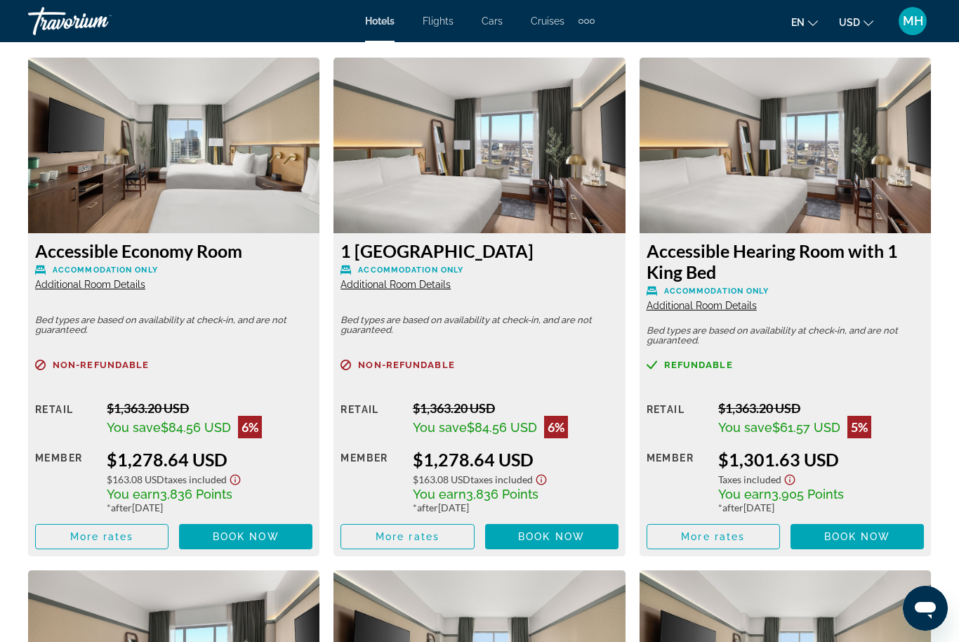
click at [575, 369] on p "Non-refundable" at bounding box center [478, 364] width 277 height 11
click at [557, 531] on span "Book now" at bounding box center [551, 536] width 67 height 11
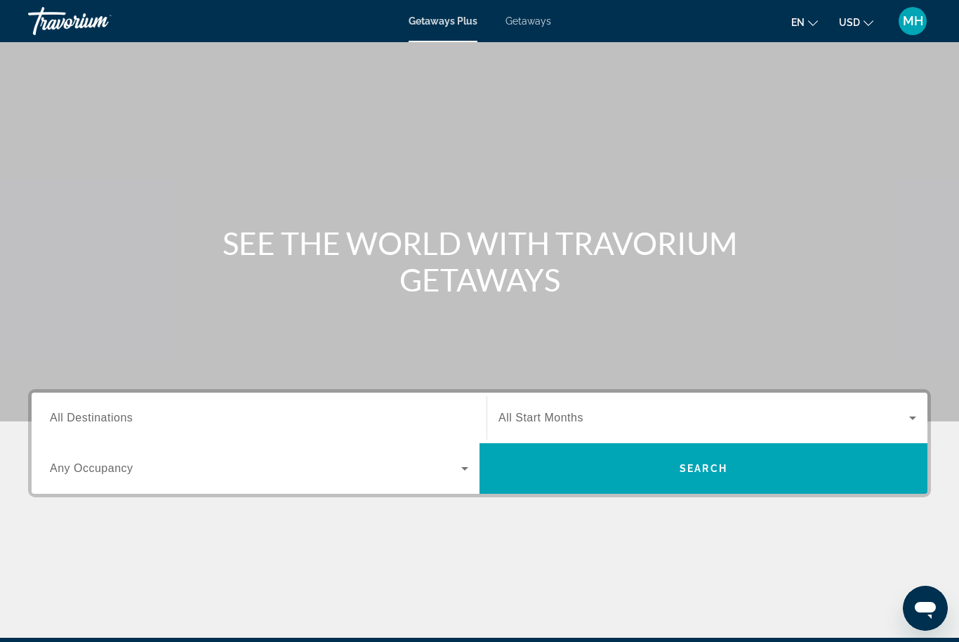
click at [122, 420] on span "All Destinations" at bounding box center [91, 417] width 83 height 12
click at [122, 420] on input "Destination All Destinations" at bounding box center [259, 418] width 418 height 17
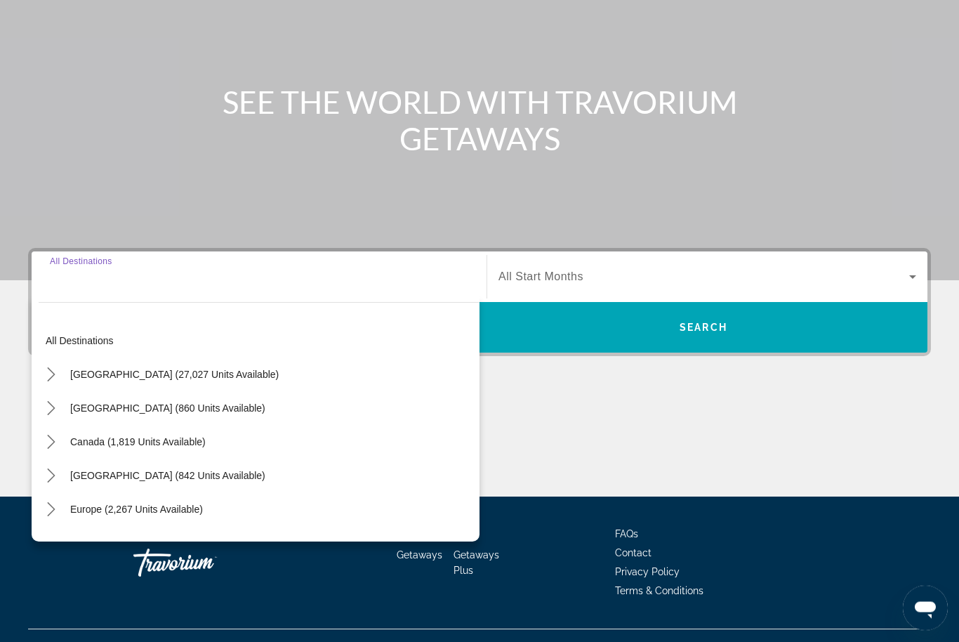
scroll to position [167, 0]
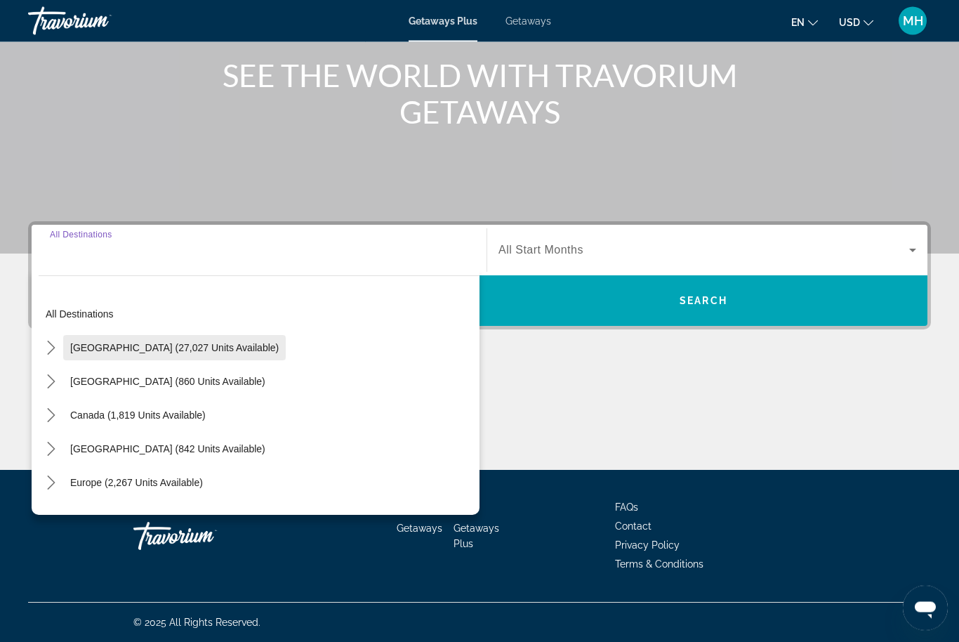
click at [183, 343] on span "United States (27,027 units available)" at bounding box center [174, 348] width 209 height 11
type input "**********"
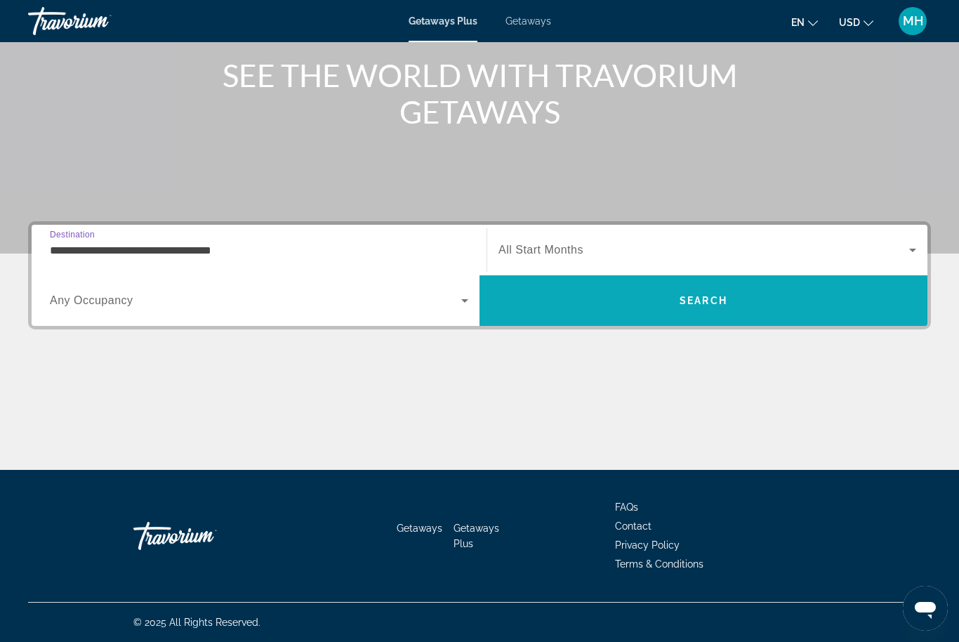
click at [741, 304] on span "Search" at bounding box center [703, 301] width 448 height 34
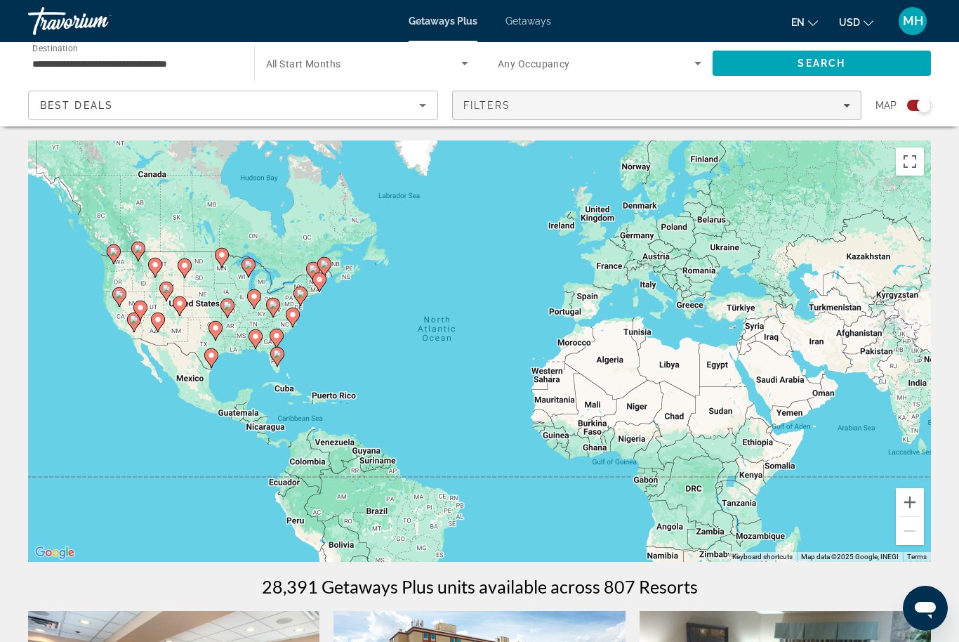
click at [551, 116] on span "Filters" at bounding box center [657, 105] width 409 height 34
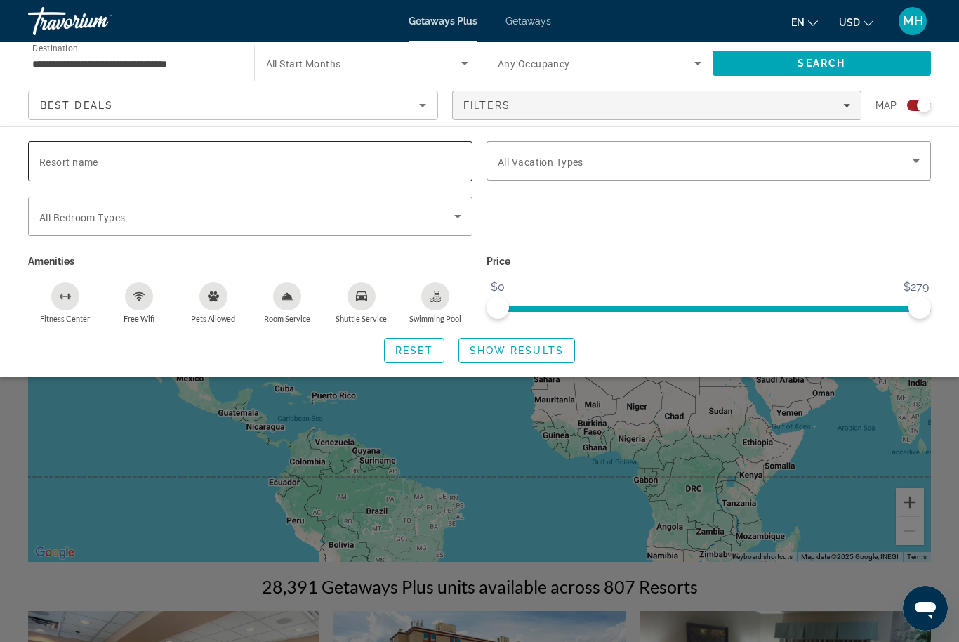
click at [228, 159] on input "Resort name" at bounding box center [250, 161] width 422 height 17
click at [220, 168] on input "**********" at bounding box center [250, 161] width 422 height 17
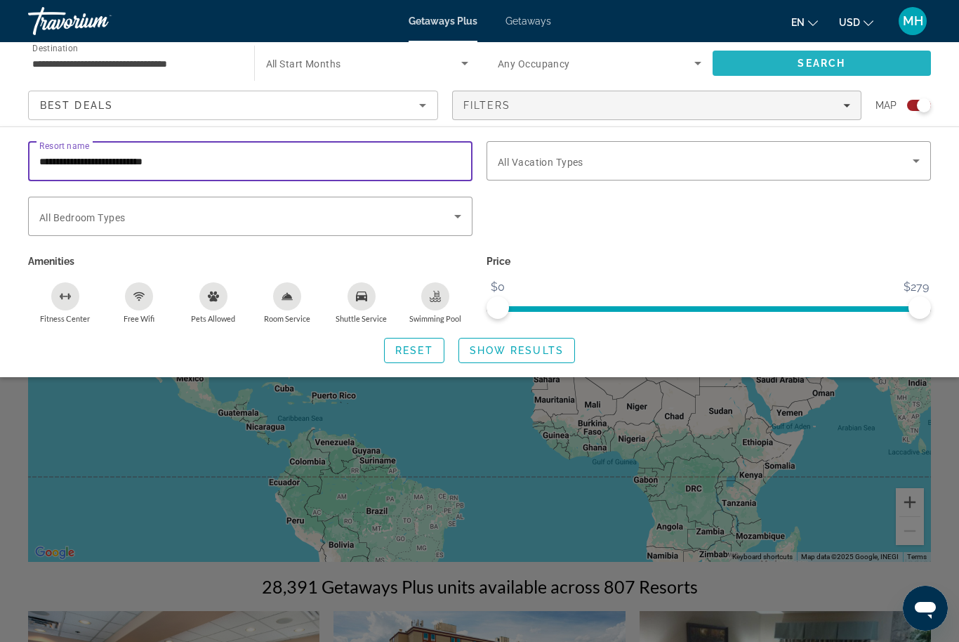
type input "**********"
click at [788, 66] on span "Search" at bounding box center [822, 63] width 219 height 34
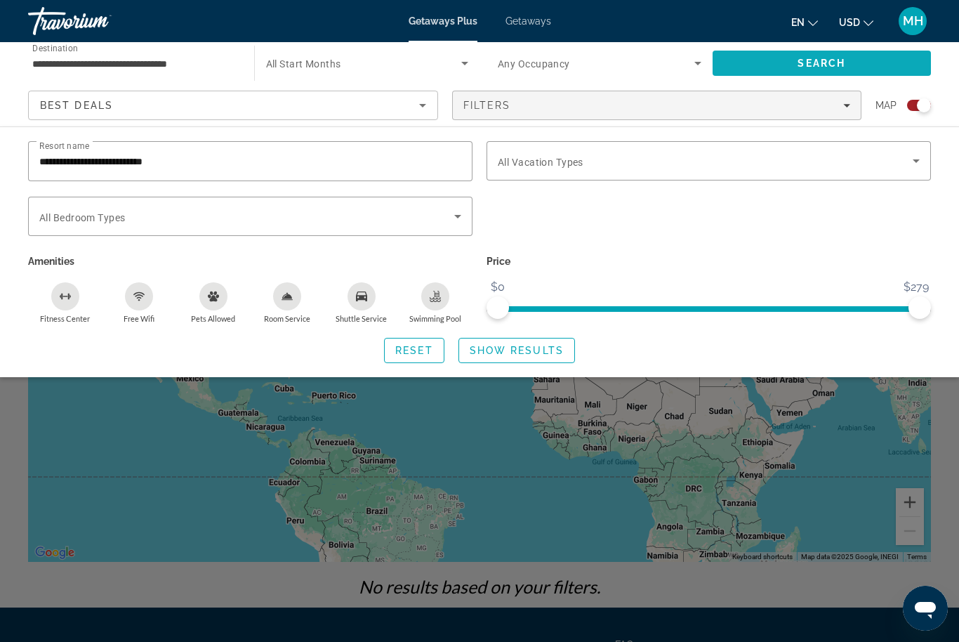
click at [828, 65] on span "Search" at bounding box center [822, 63] width 48 height 11
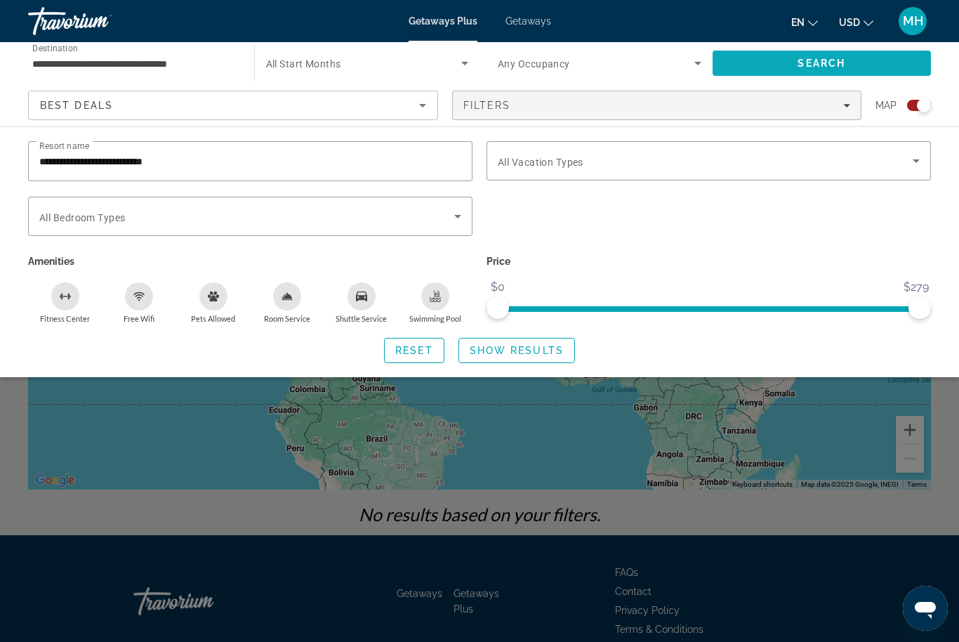
scroll to position [60, 0]
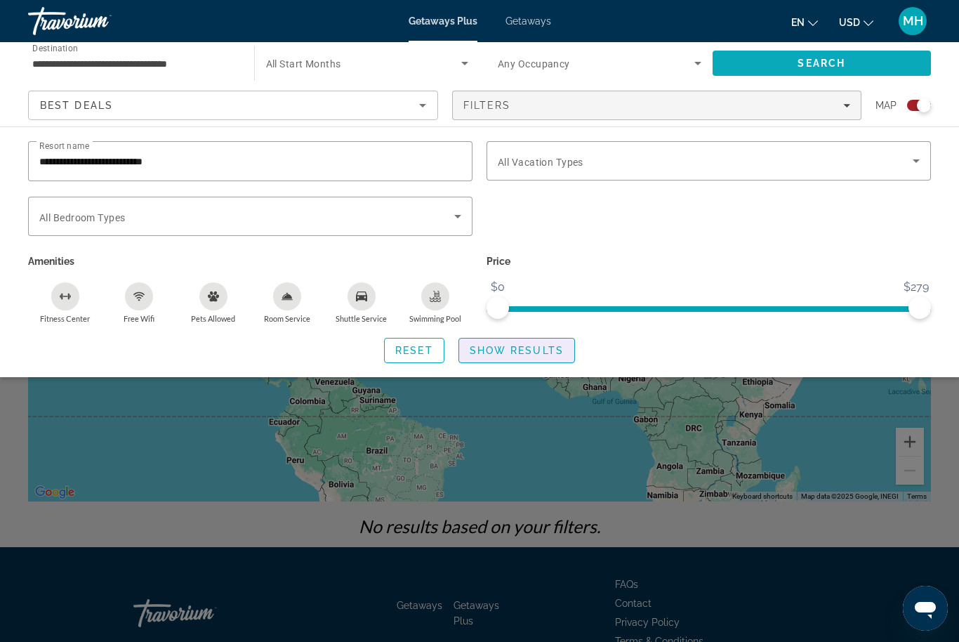
click at [529, 352] on span "Show Results" at bounding box center [517, 350] width 94 height 11
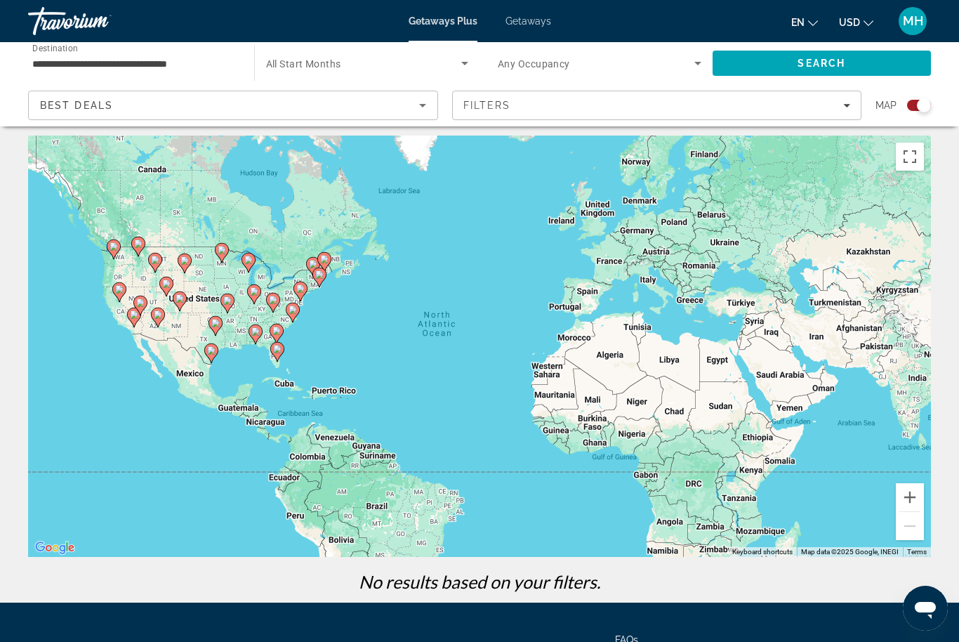
scroll to position [0, 0]
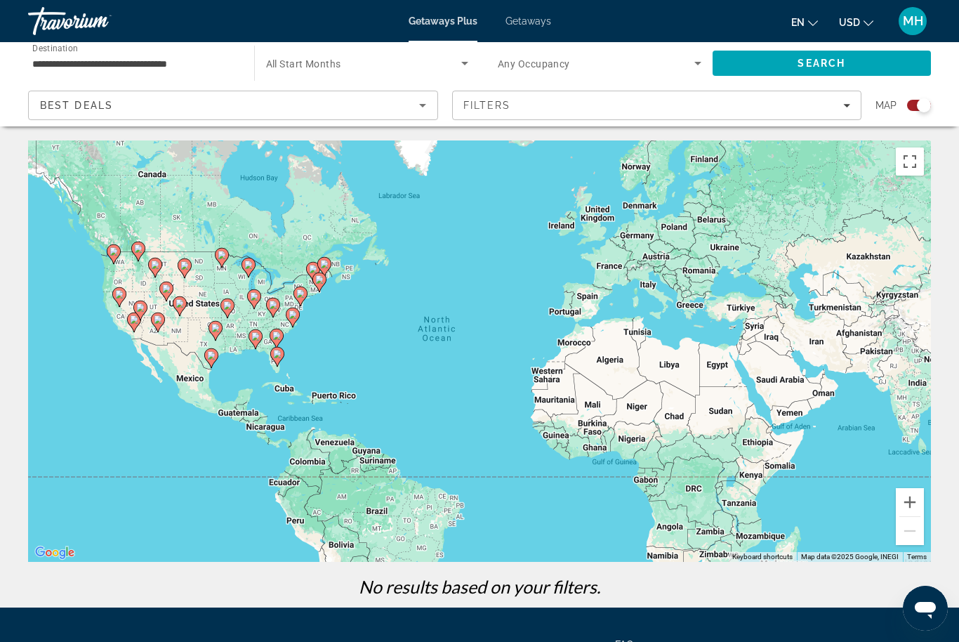
click at [536, 18] on span "Getaways" at bounding box center [528, 20] width 46 height 11
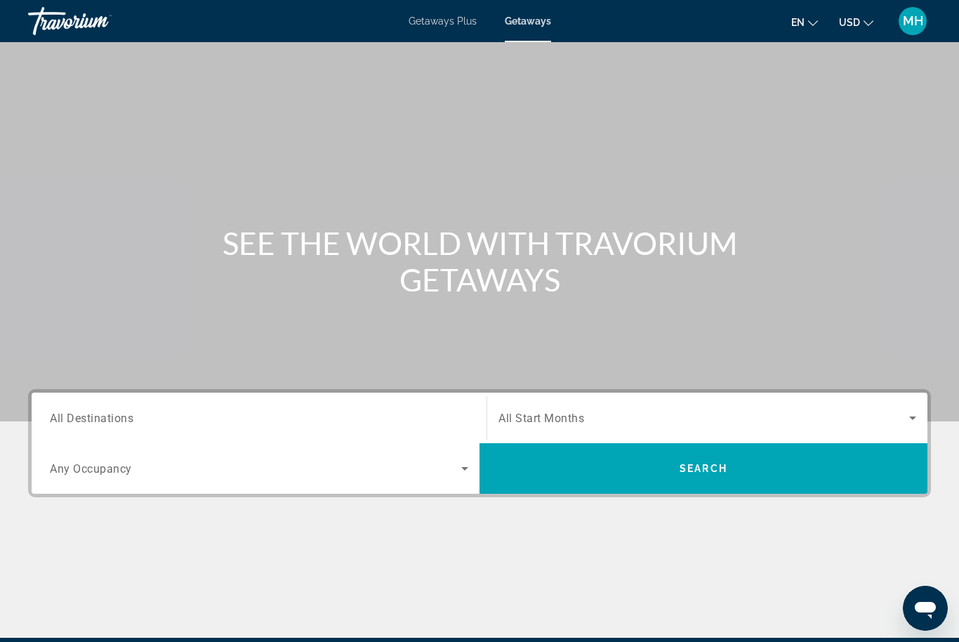
click at [143, 417] on input "Destination All Destinations" at bounding box center [259, 418] width 418 height 17
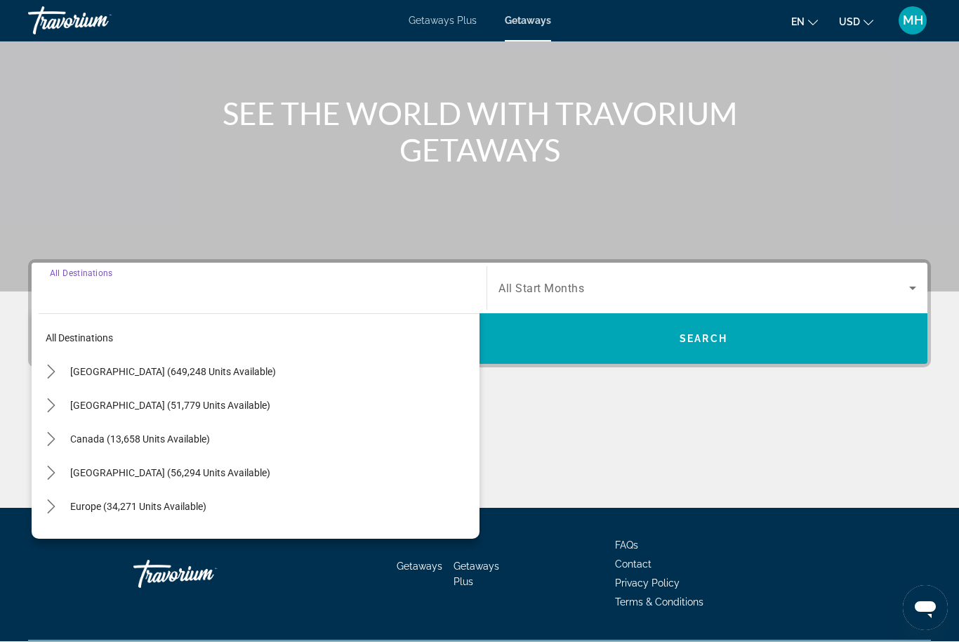
scroll to position [167, 0]
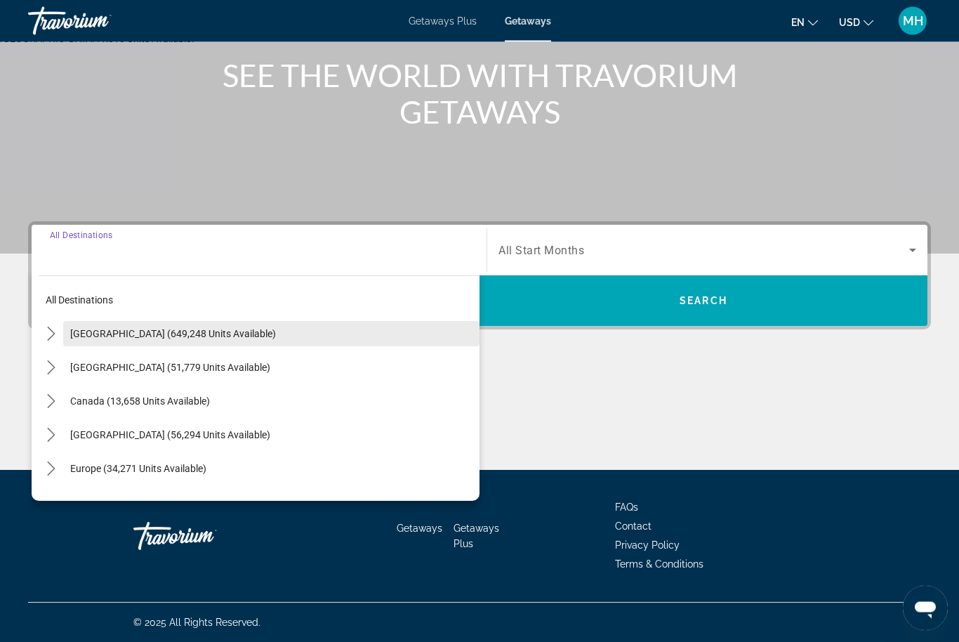
click at [218, 341] on span "Select destination: United States (649,248 units available)" at bounding box center [271, 334] width 416 height 34
type input "**********"
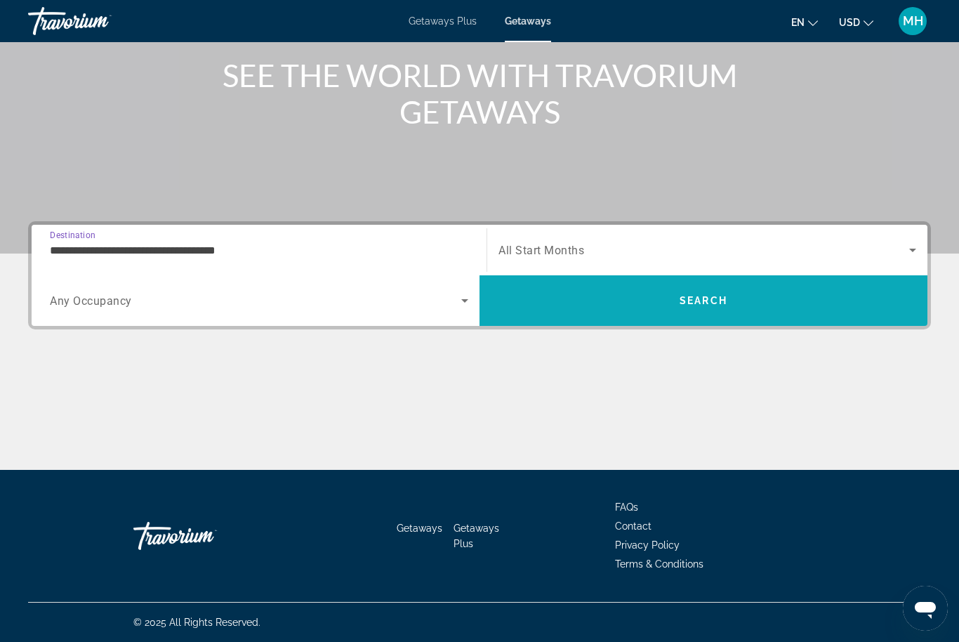
click at [677, 303] on span "Search" at bounding box center [703, 301] width 448 height 34
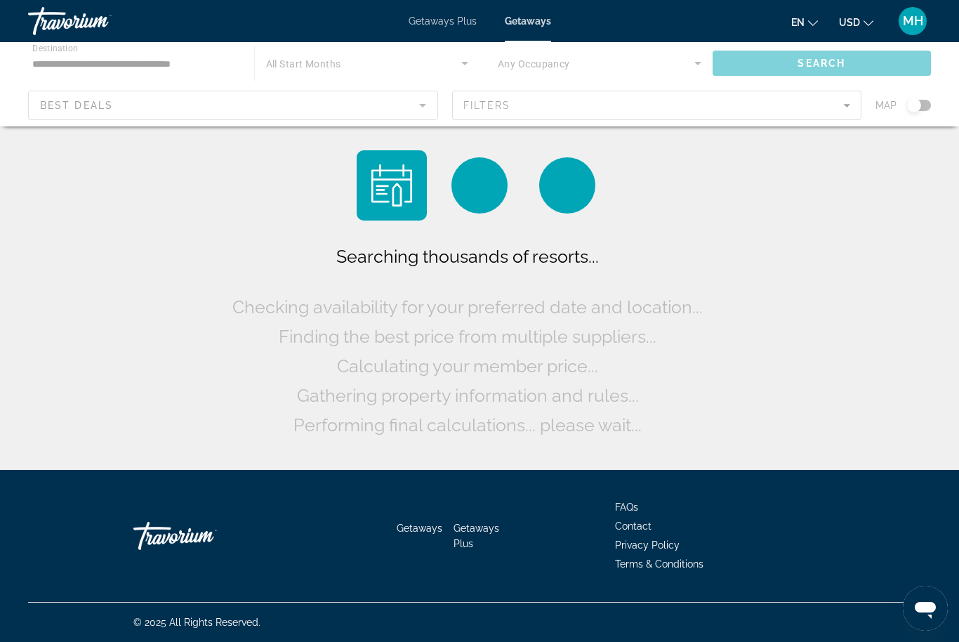
scroll to position [46, 0]
click at [527, 118] on div "Main content" at bounding box center [479, 84] width 959 height 84
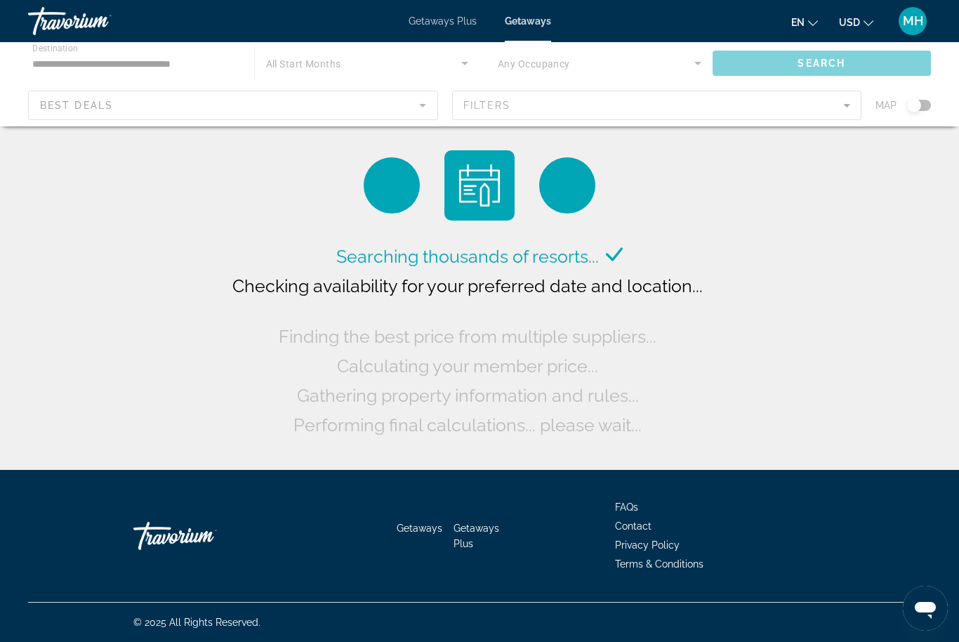
click at [536, 95] on div "Main content" at bounding box center [479, 84] width 959 height 84
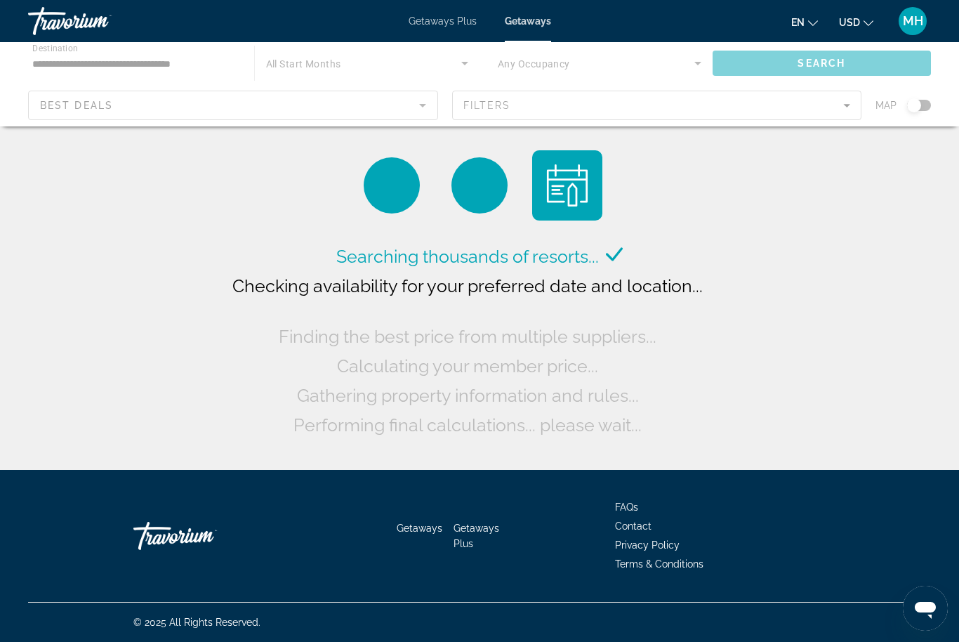
click at [557, 102] on div "Main content" at bounding box center [479, 84] width 959 height 84
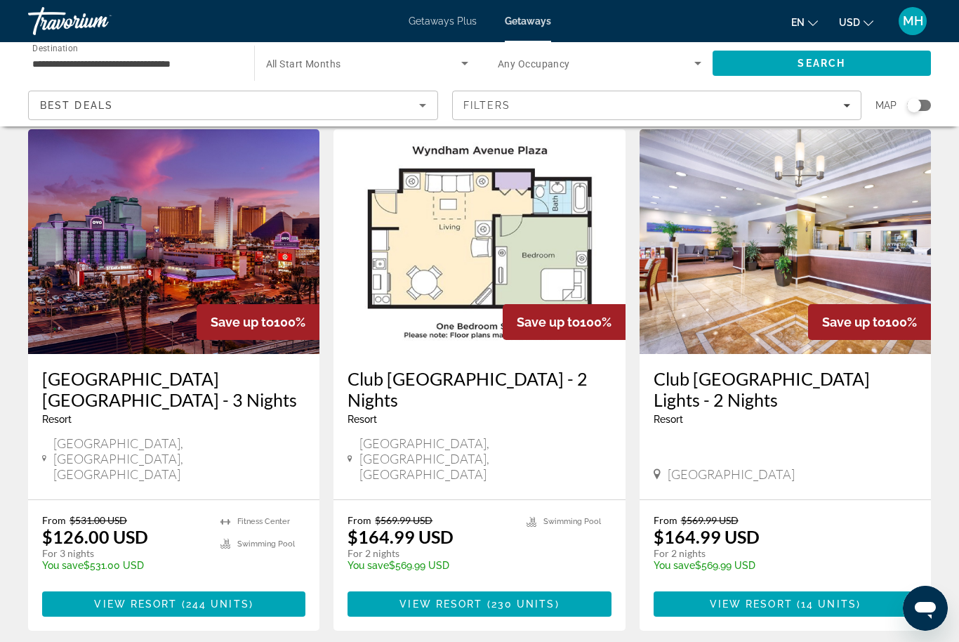
click at [185, 107] on div "Best Deals" at bounding box center [229, 105] width 379 height 17
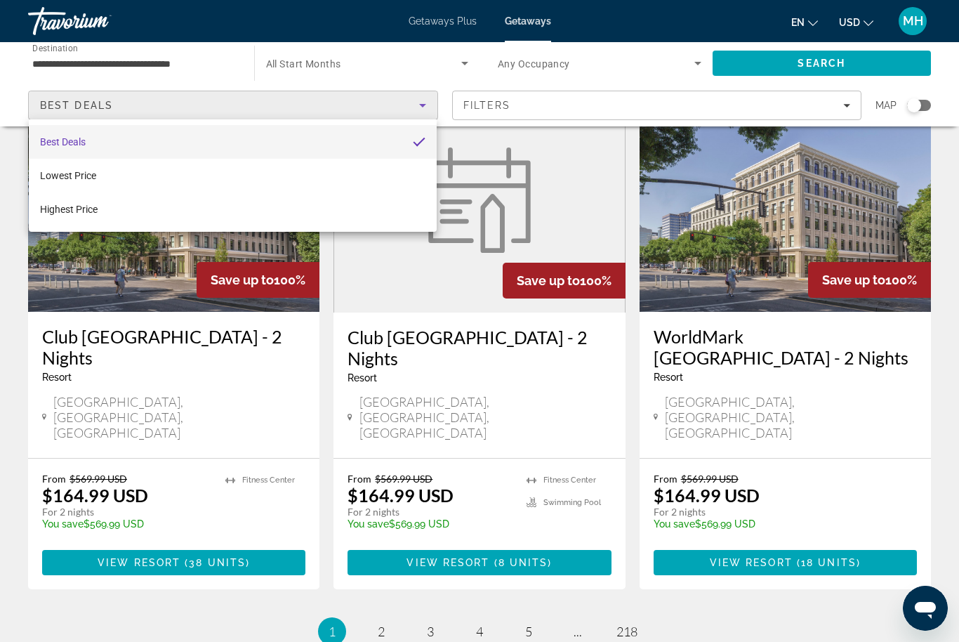
scroll to position [1712, 0]
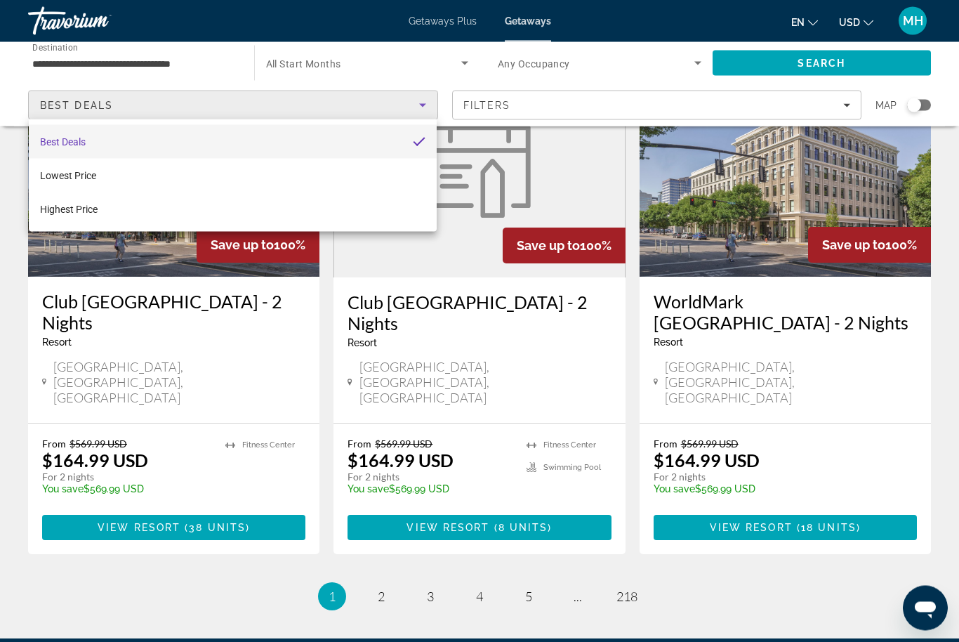
click at [385, 469] on div at bounding box center [479, 321] width 959 height 642
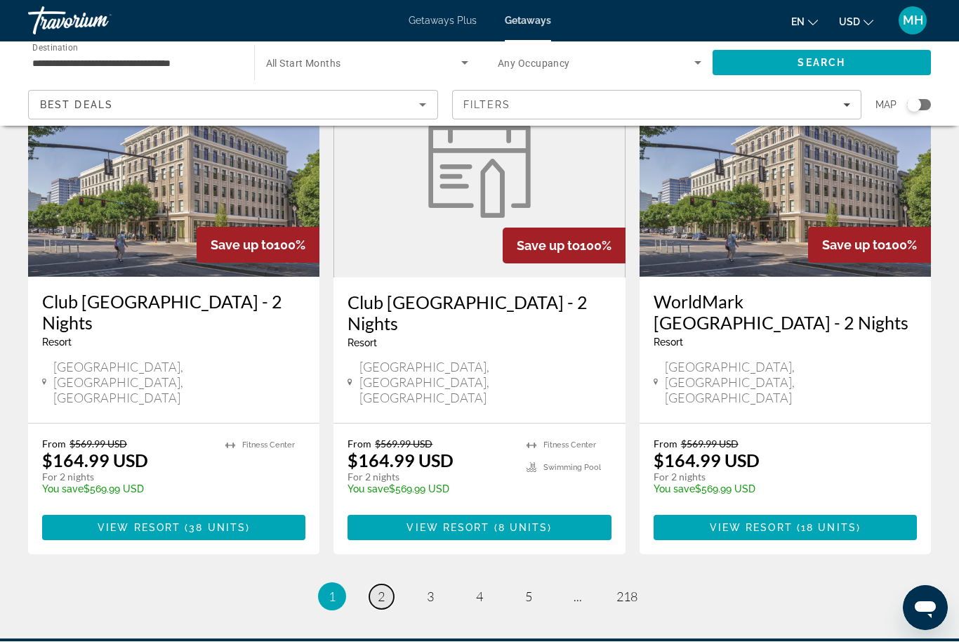
click at [385, 585] on link "page 2" at bounding box center [381, 597] width 25 height 25
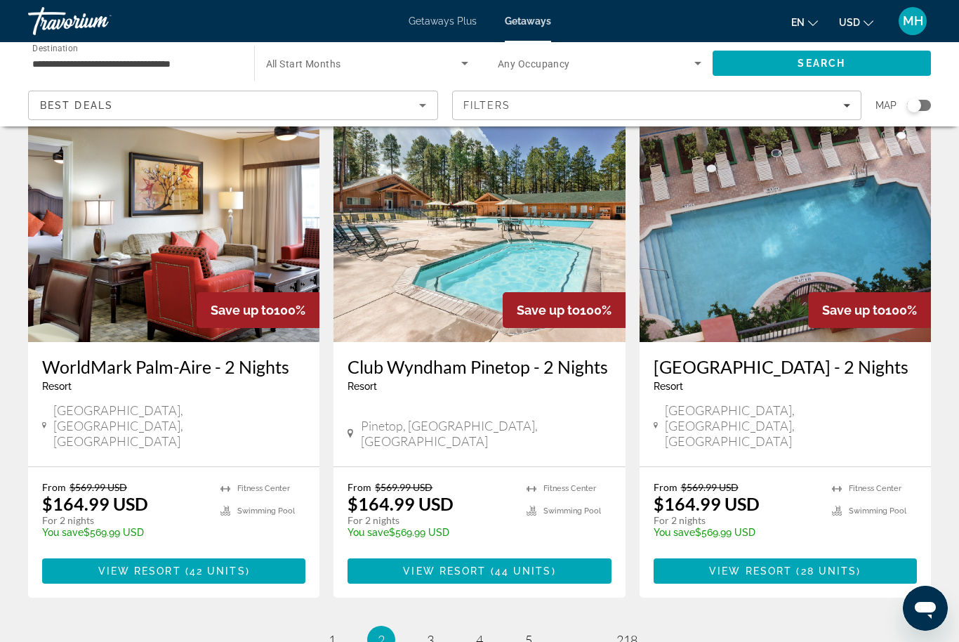
scroll to position [1690, 0]
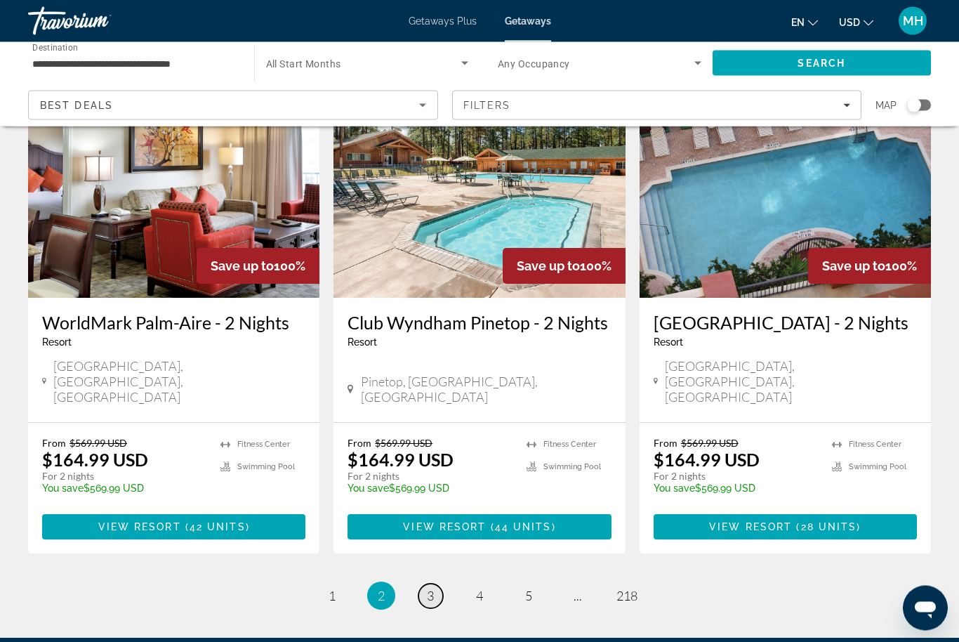
click at [439, 584] on link "page 3" at bounding box center [430, 596] width 25 height 25
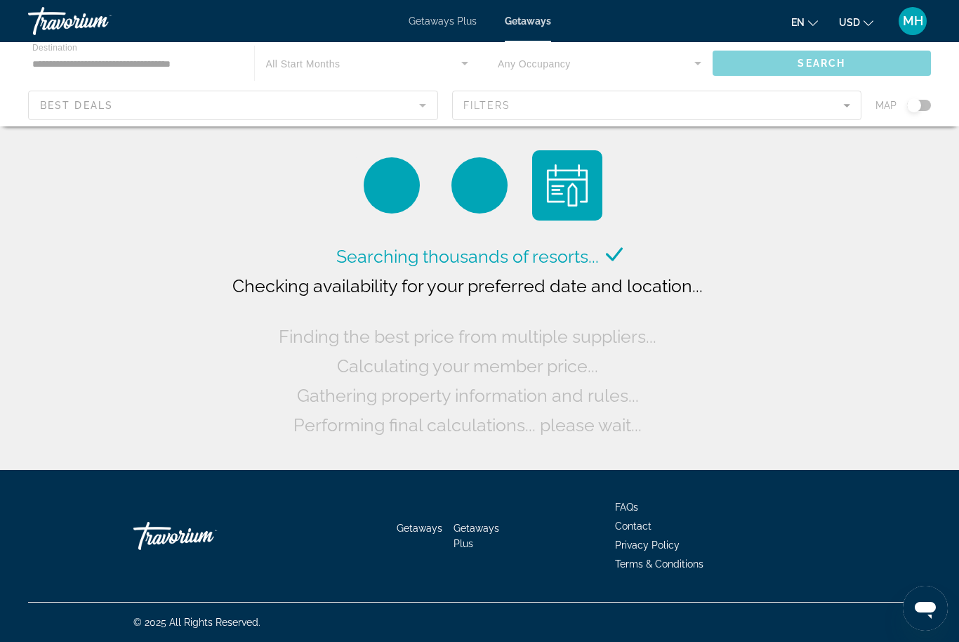
click at [319, 52] on div "Main content" at bounding box center [479, 84] width 959 height 84
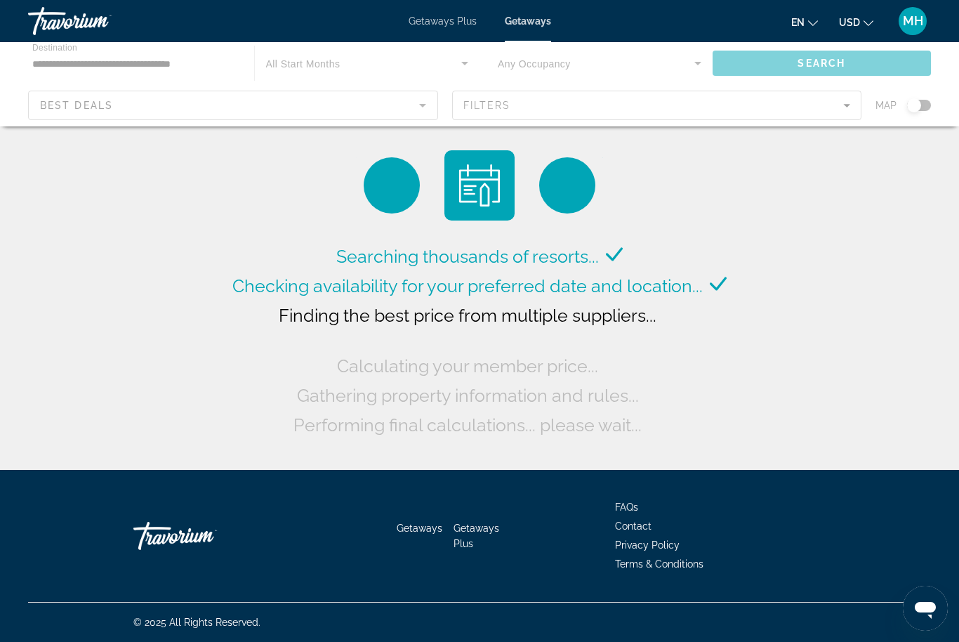
click at [496, 62] on div "Main content" at bounding box center [479, 84] width 959 height 84
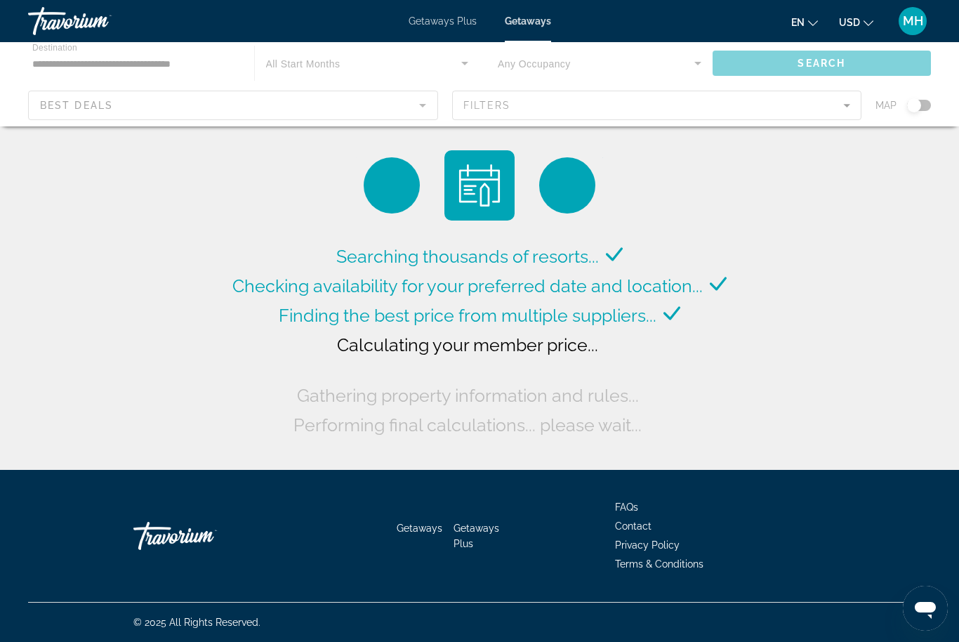
click at [145, 49] on div "Main content" at bounding box center [479, 84] width 959 height 84
